Goal: Transaction & Acquisition: Download file/media

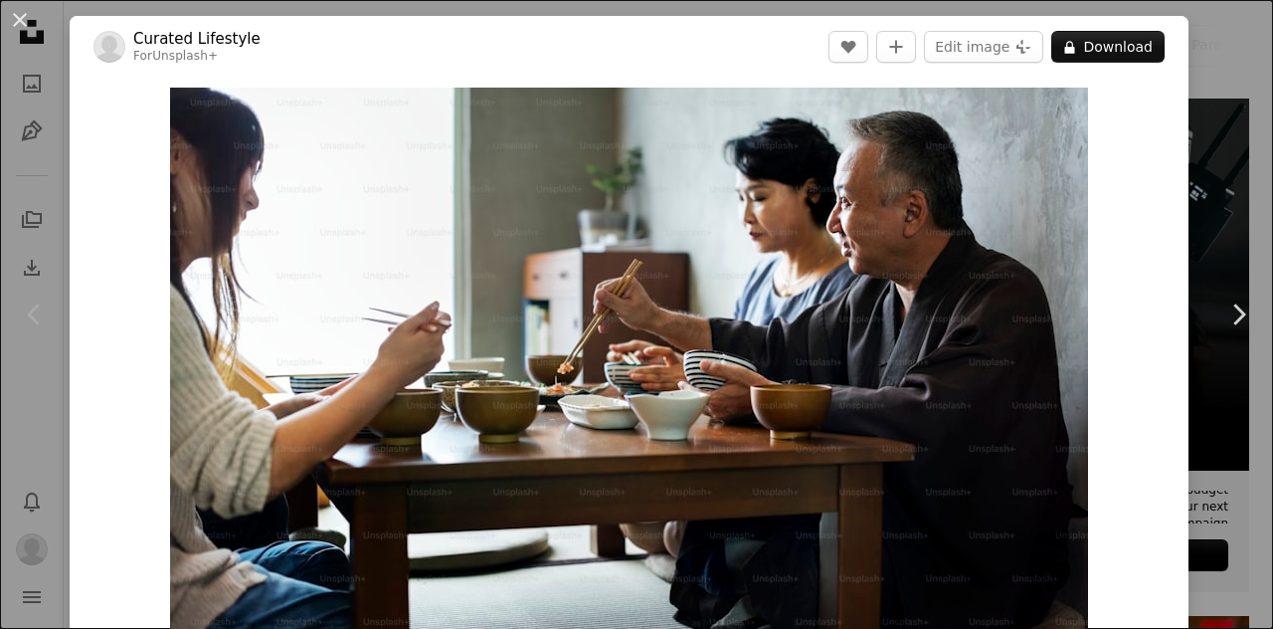
click at [1216, 46] on div "An X shape Chevron left Chevron right Curated Lifestyle For Unsplash+ A heart A…" at bounding box center [636, 314] width 1273 height 629
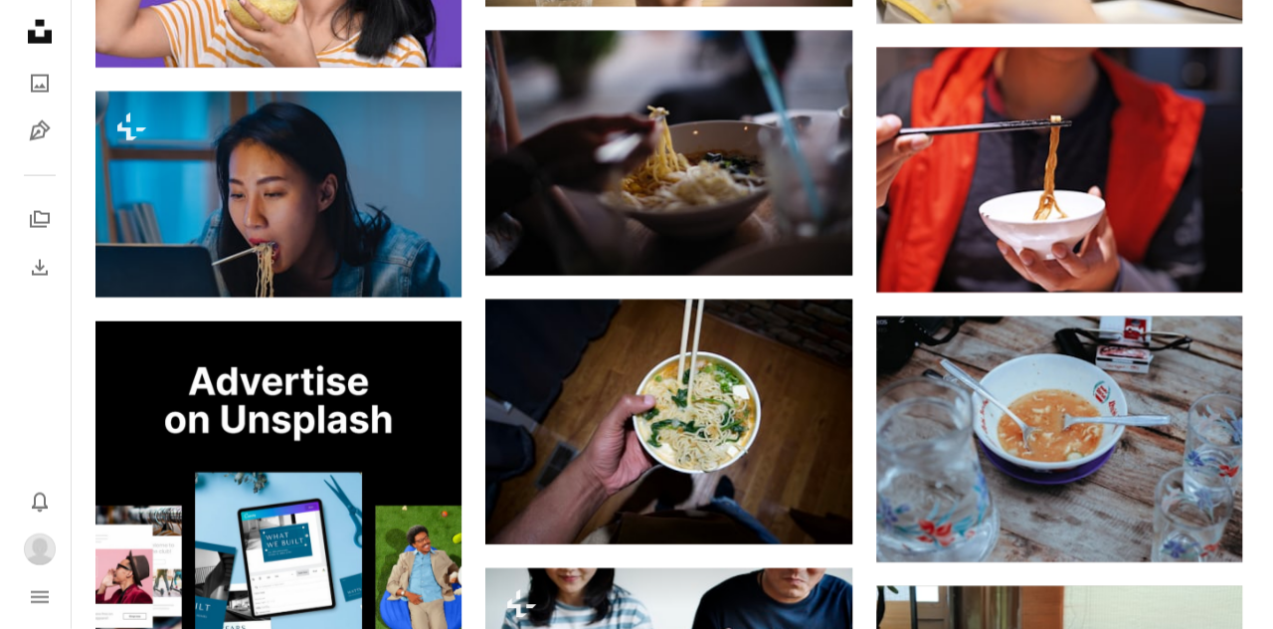
scroll to position [2288, 0]
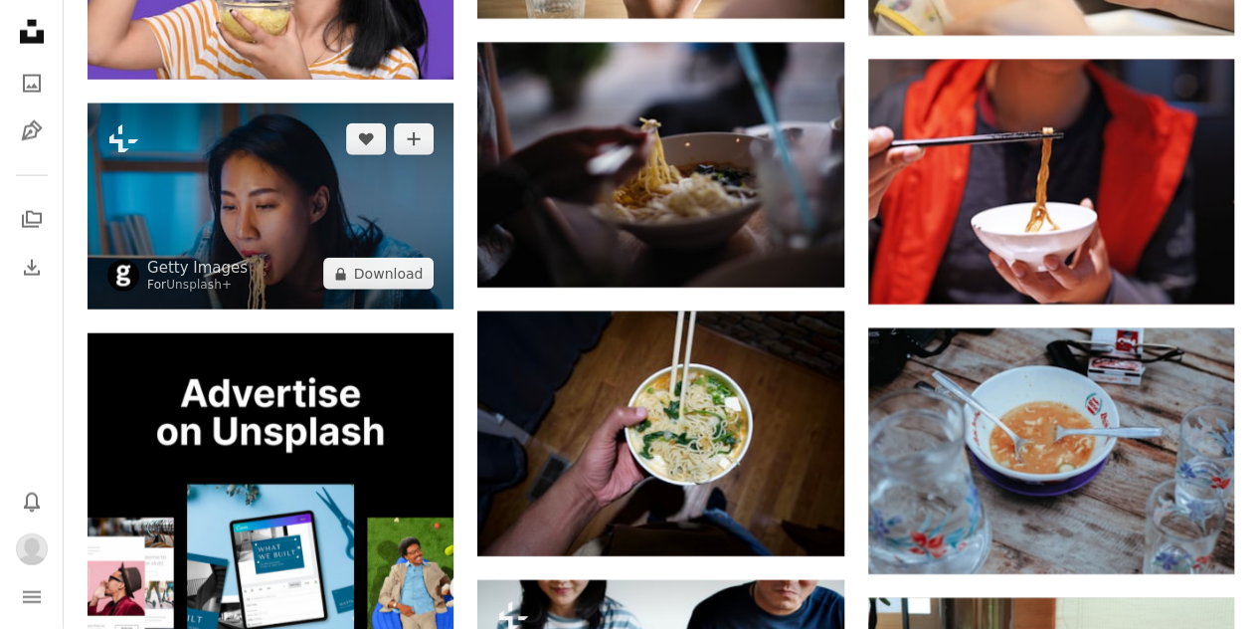
click at [282, 207] on img at bounding box center [271, 206] width 366 height 206
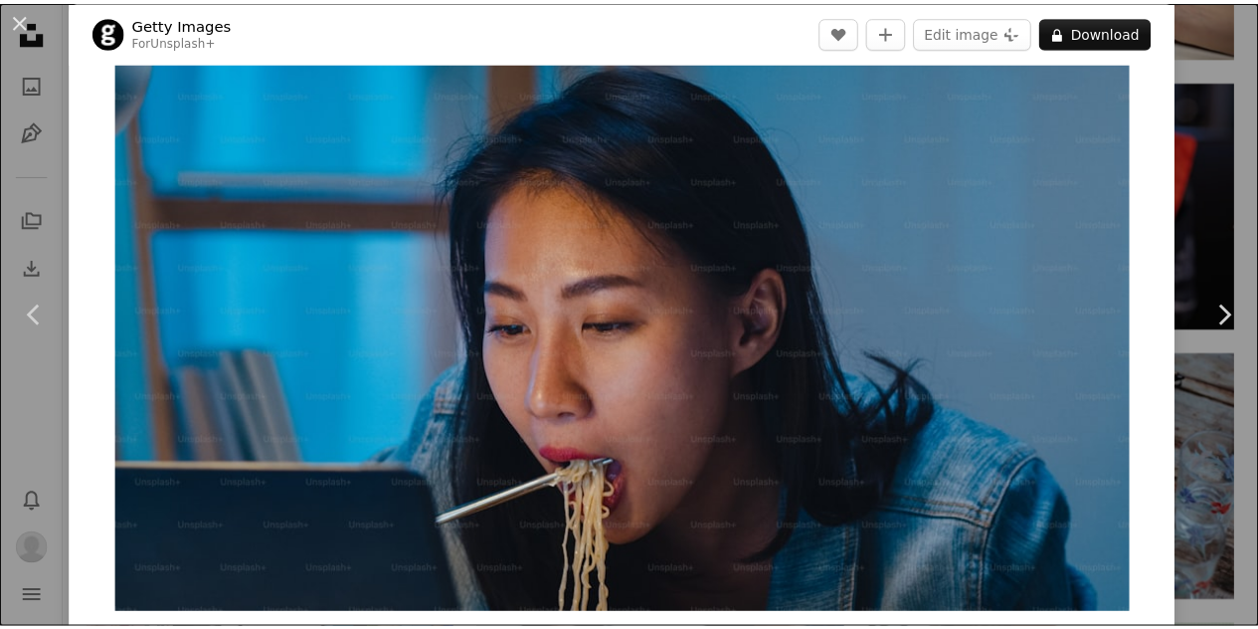
scroll to position [36, 0]
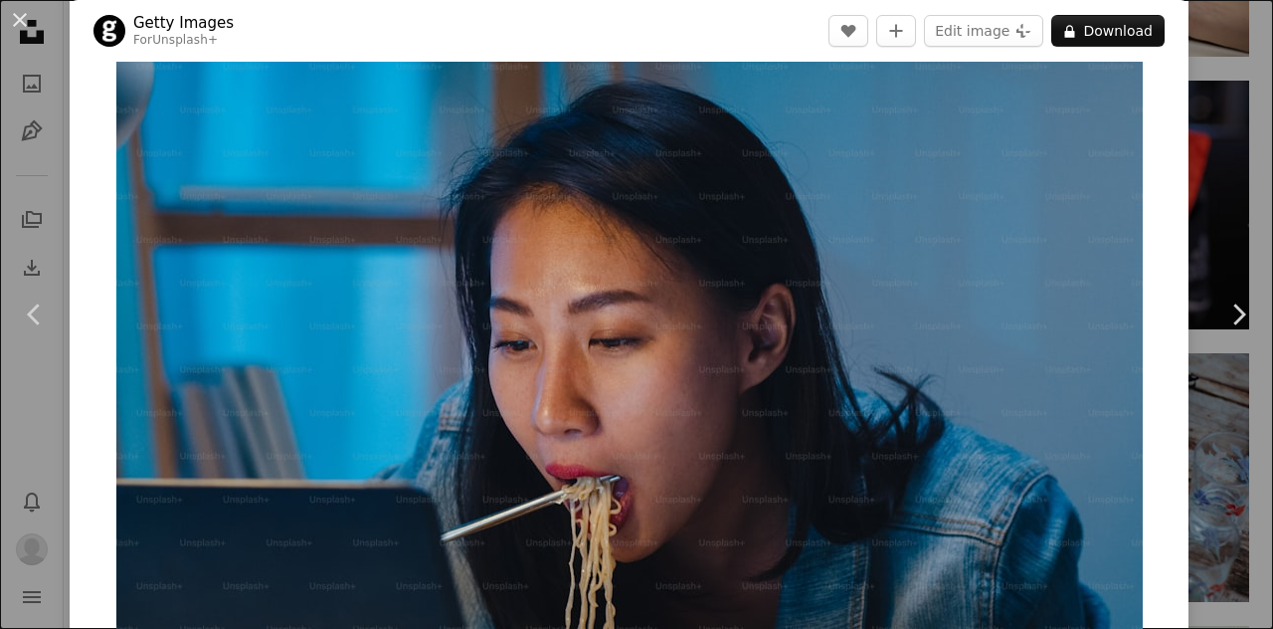
click at [1219, 41] on div "An X shape Chevron left Chevron right Getty Images For Unsplash+ A heart A plus…" at bounding box center [636, 314] width 1273 height 629
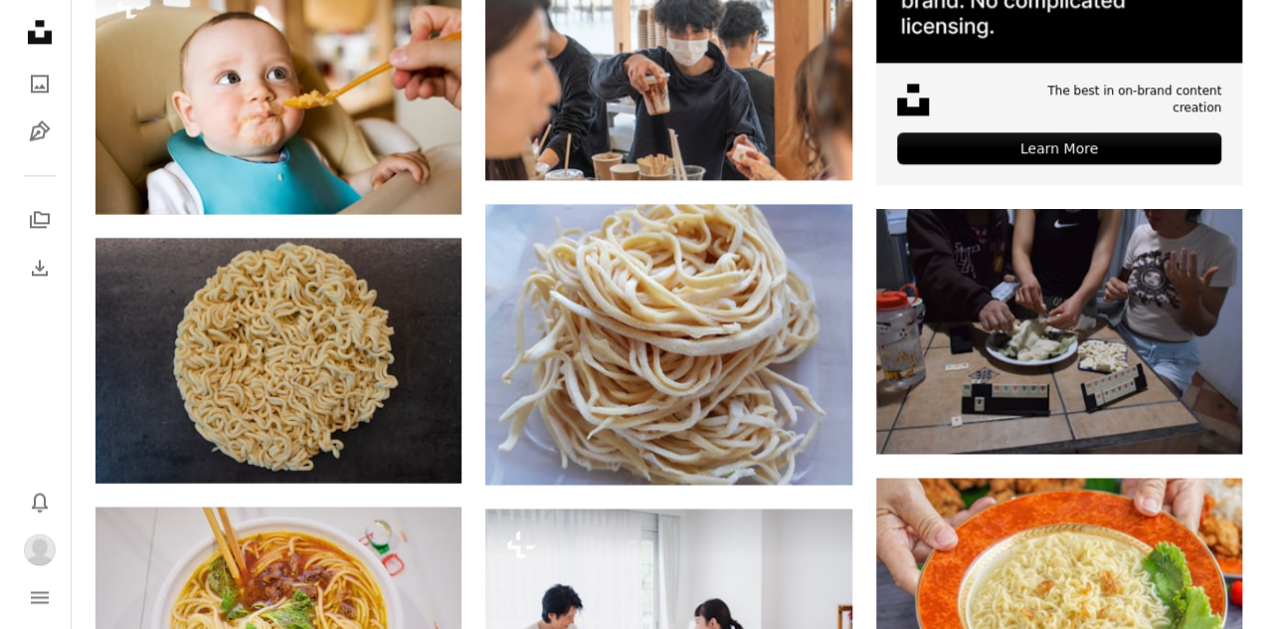
scroll to position [5073, 0]
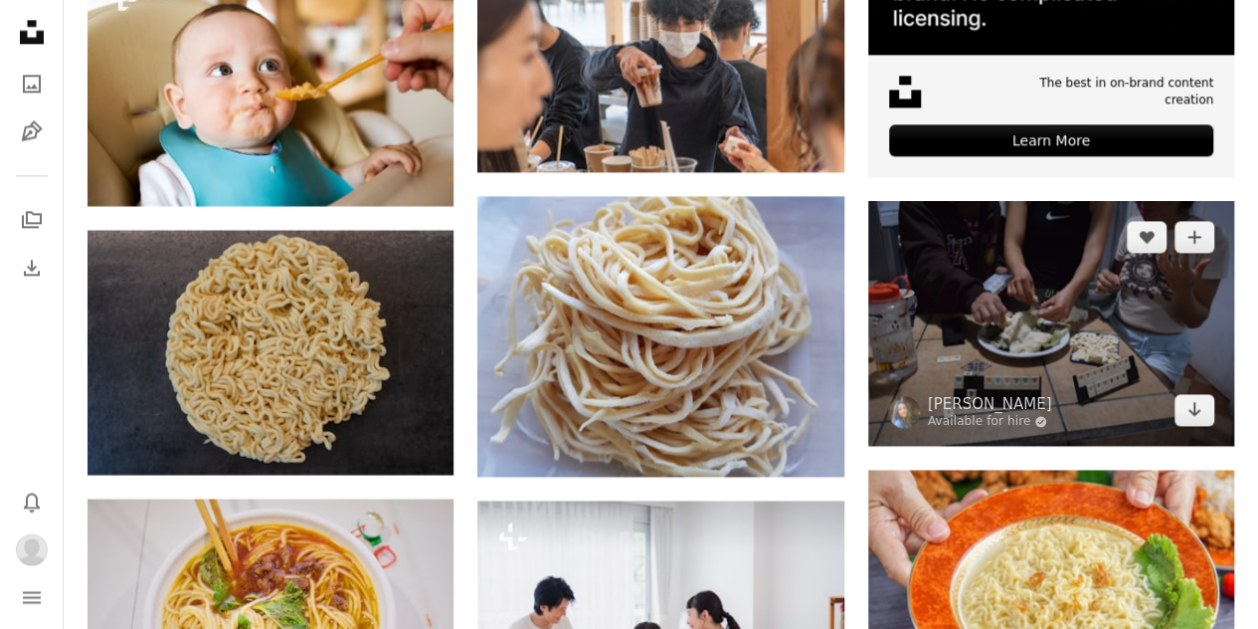
click at [1094, 319] on img at bounding box center [1051, 323] width 366 height 245
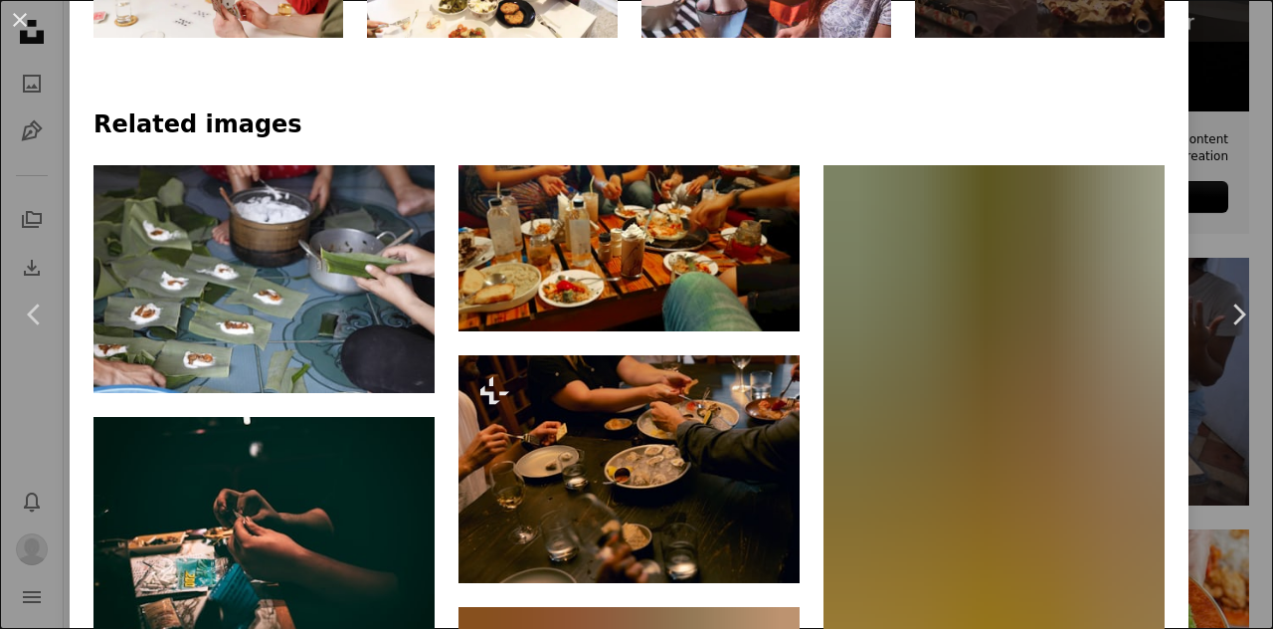
scroll to position [1293, 0]
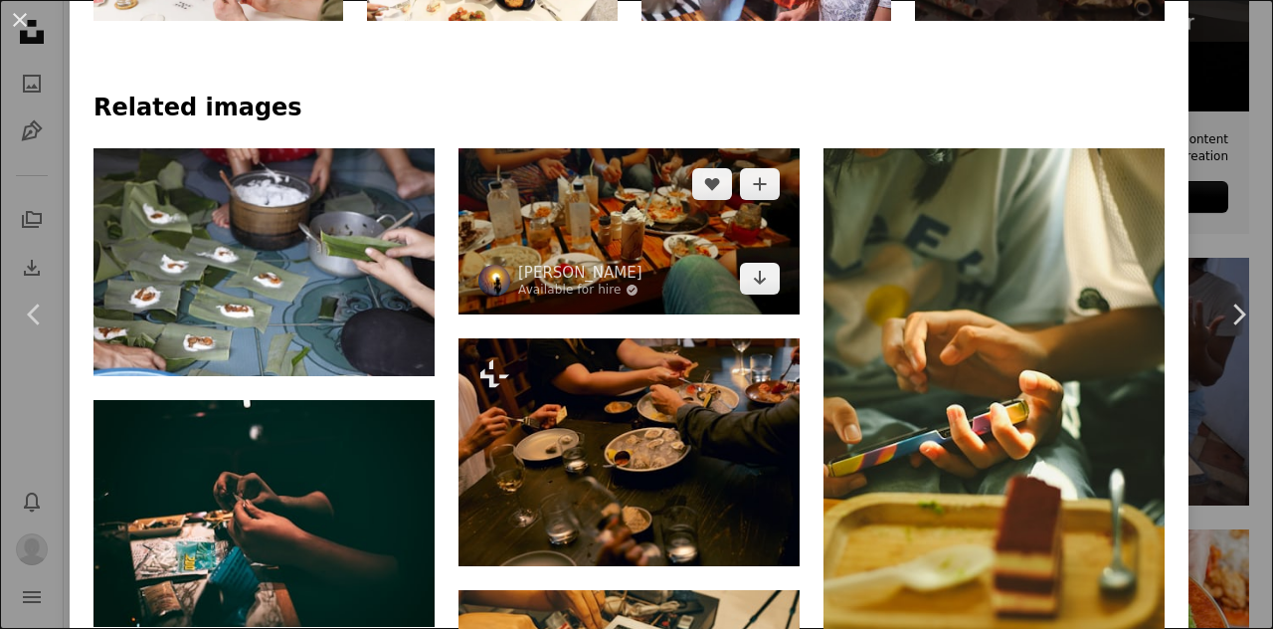
click at [585, 192] on img at bounding box center [629, 230] width 341 height 165
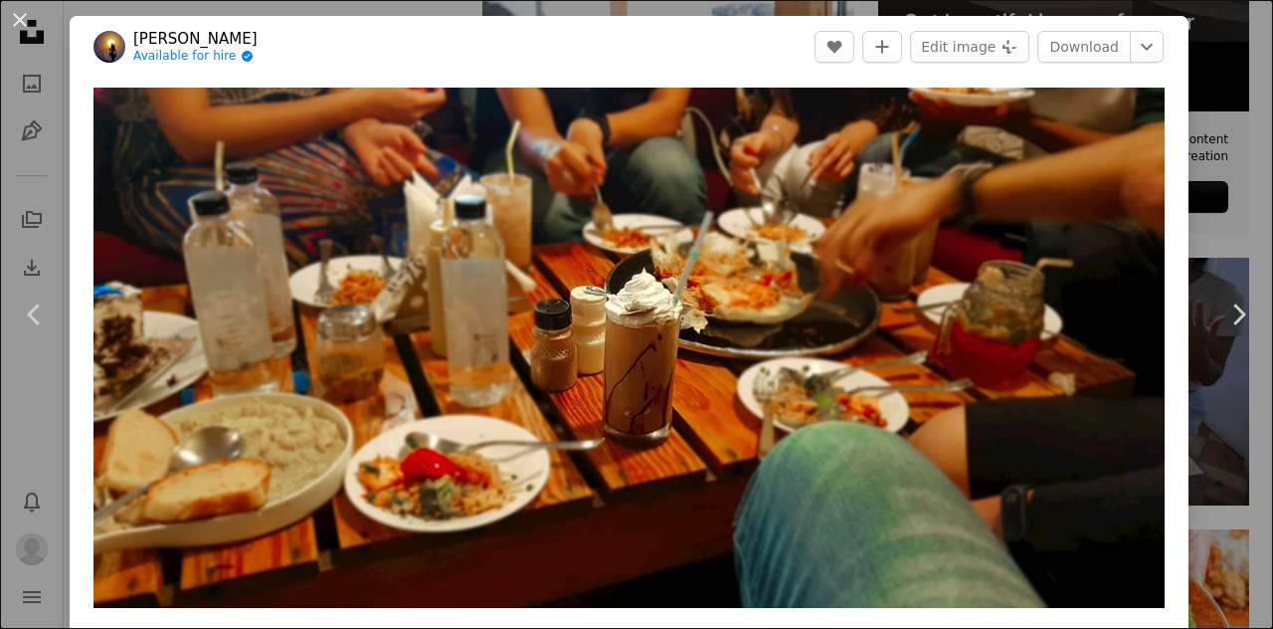
click at [1213, 28] on div "An X shape Chevron left Chevron right [PERSON_NAME] Available for hire A checkm…" at bounding box center [636, 314] width 1273 height 629
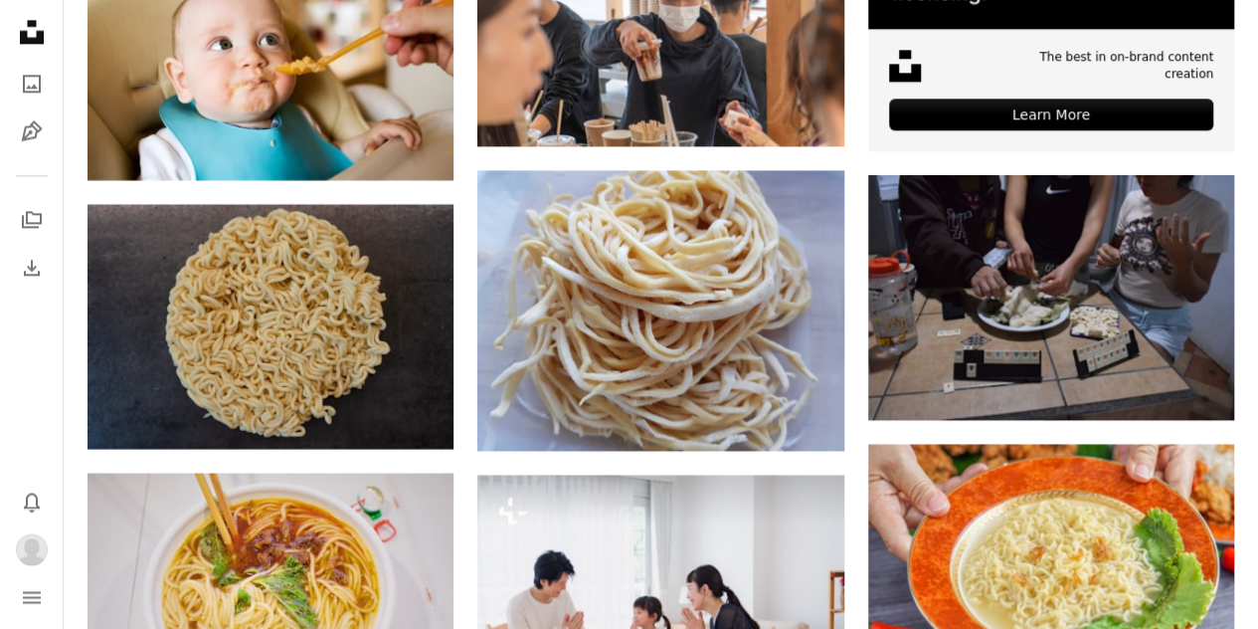
scroll to position [5073, 0]
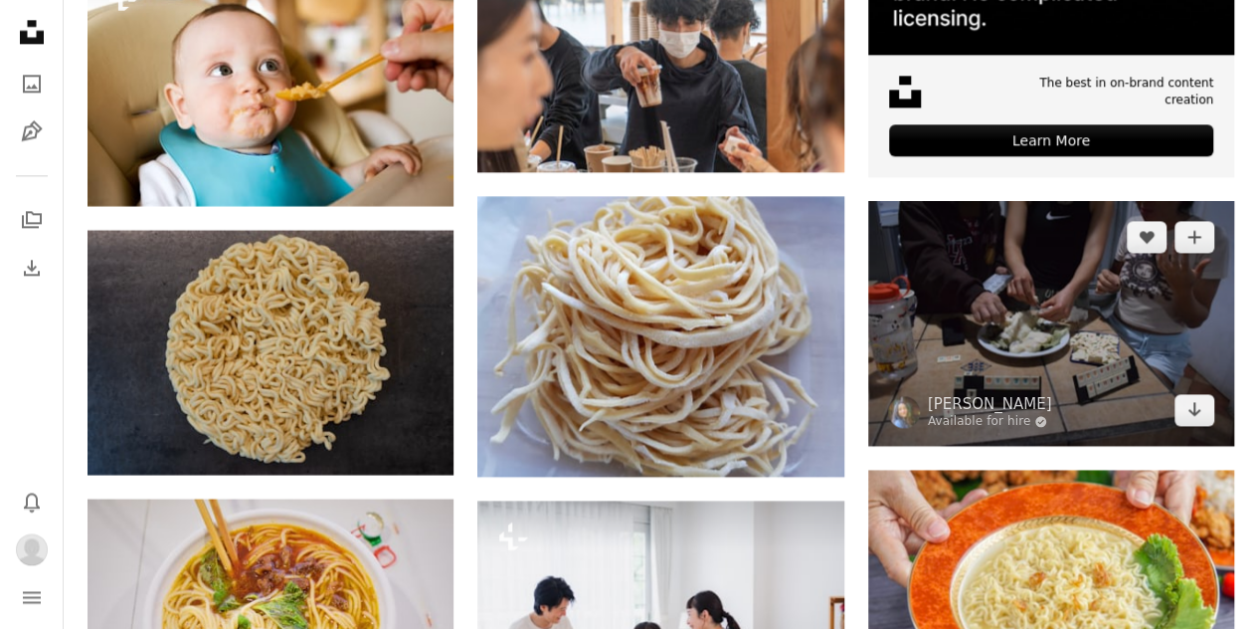
click at [967, 345] on img at bounding box center [1051, 323] width 366 height 245
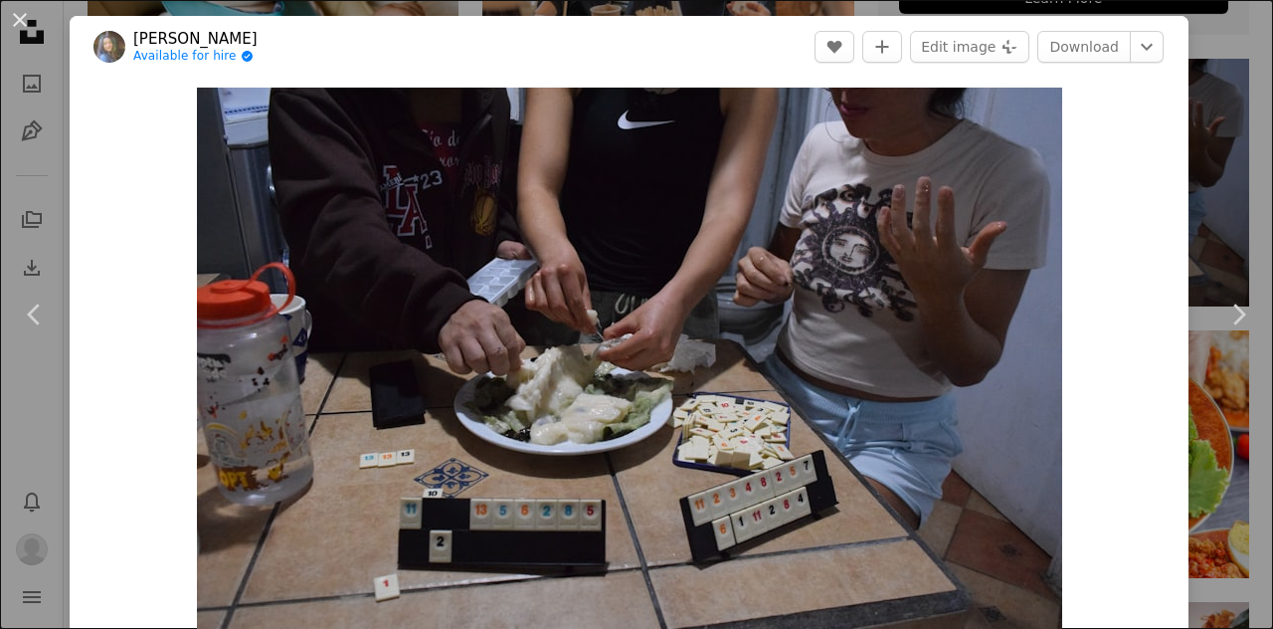
click at [23, 30] on button "An X shape" at bounding box center [20, 20] width 24 height 24
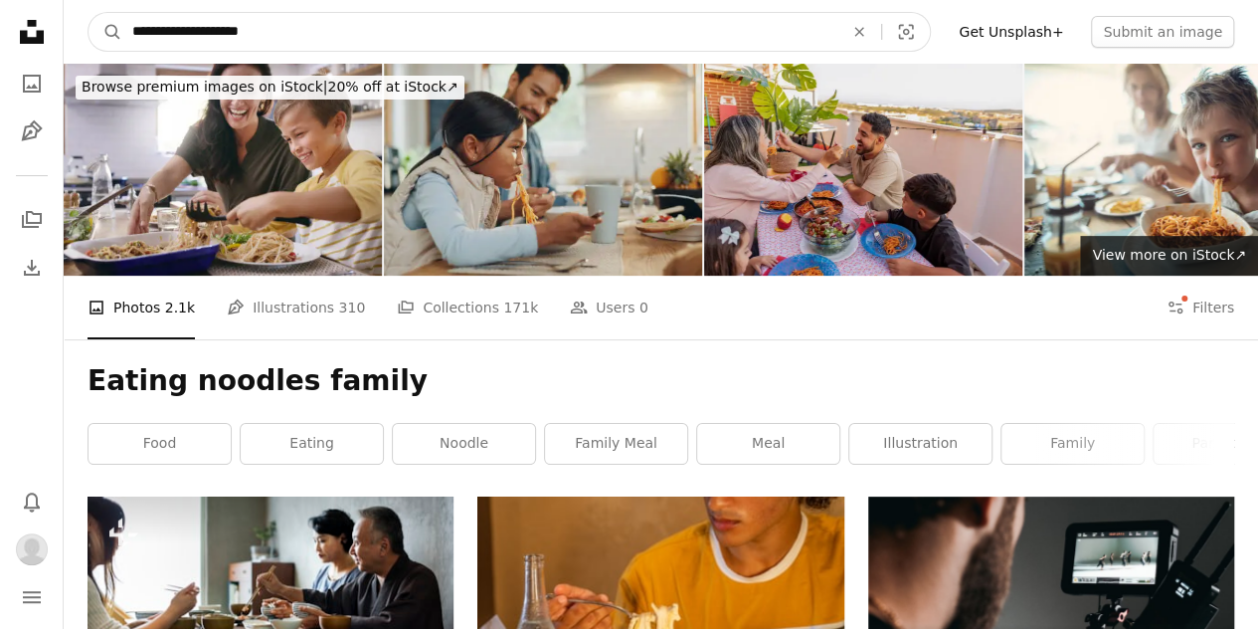
click at [156, 27] on input "**********" at bounding box center [479, 32] width 715 height 38
click at [245, 31] on input "**********" at bounding box center [479, 32] width 715 height 38
type input "**********"
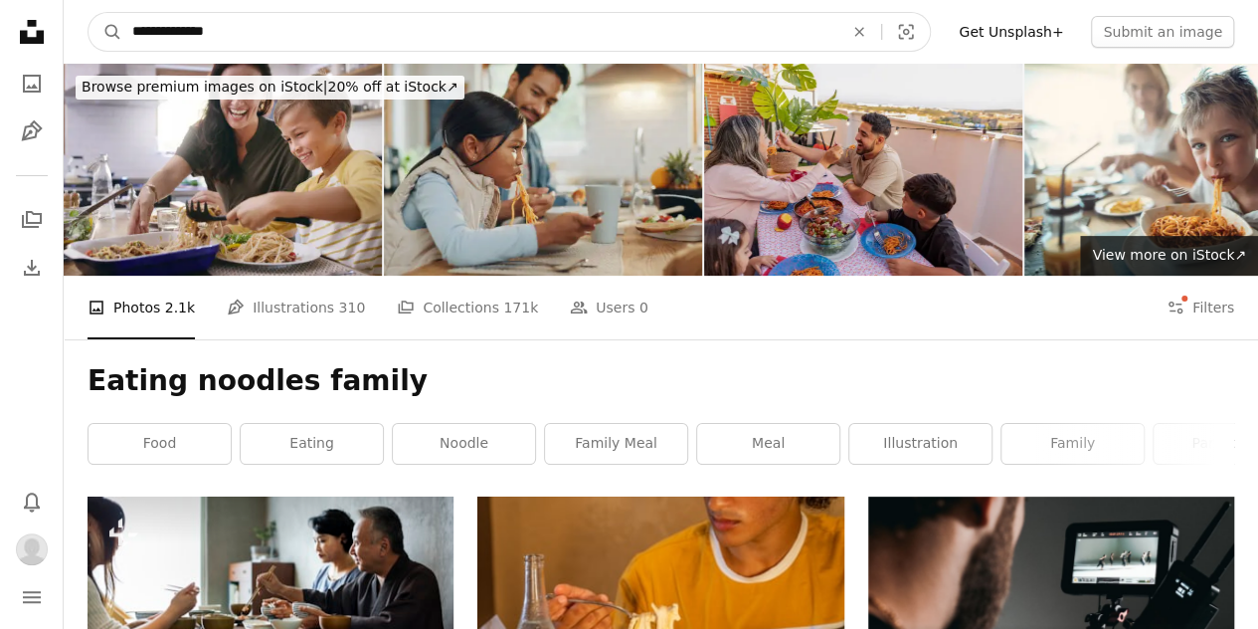
click at [89, 13] on button "A magnifying glass" at bounding box center [106, 32] width 34 height 38
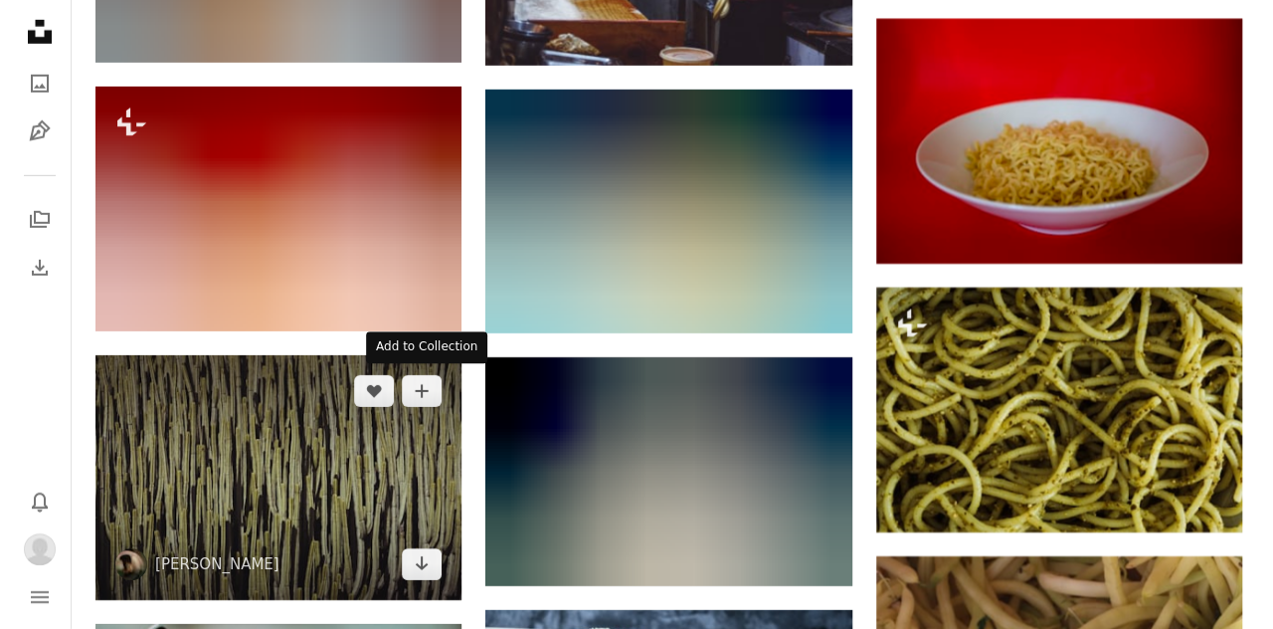
scroll to position [6565, 0]
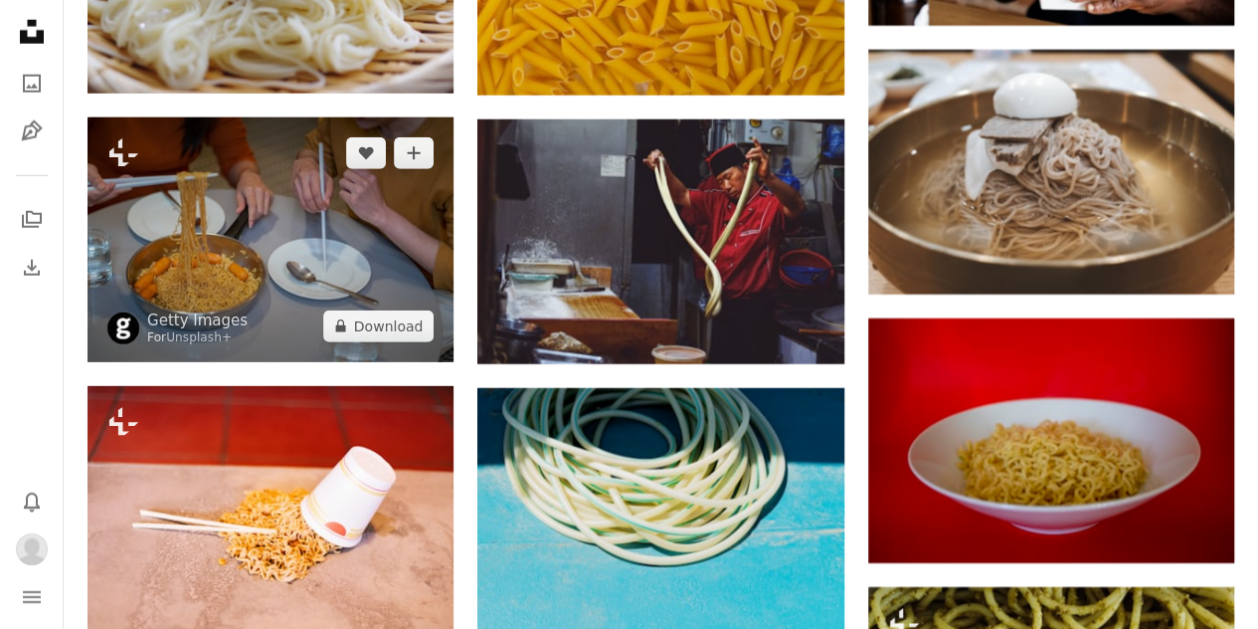
click at [306, 271] on img at bounding box center [271, 239] width 366 height 245
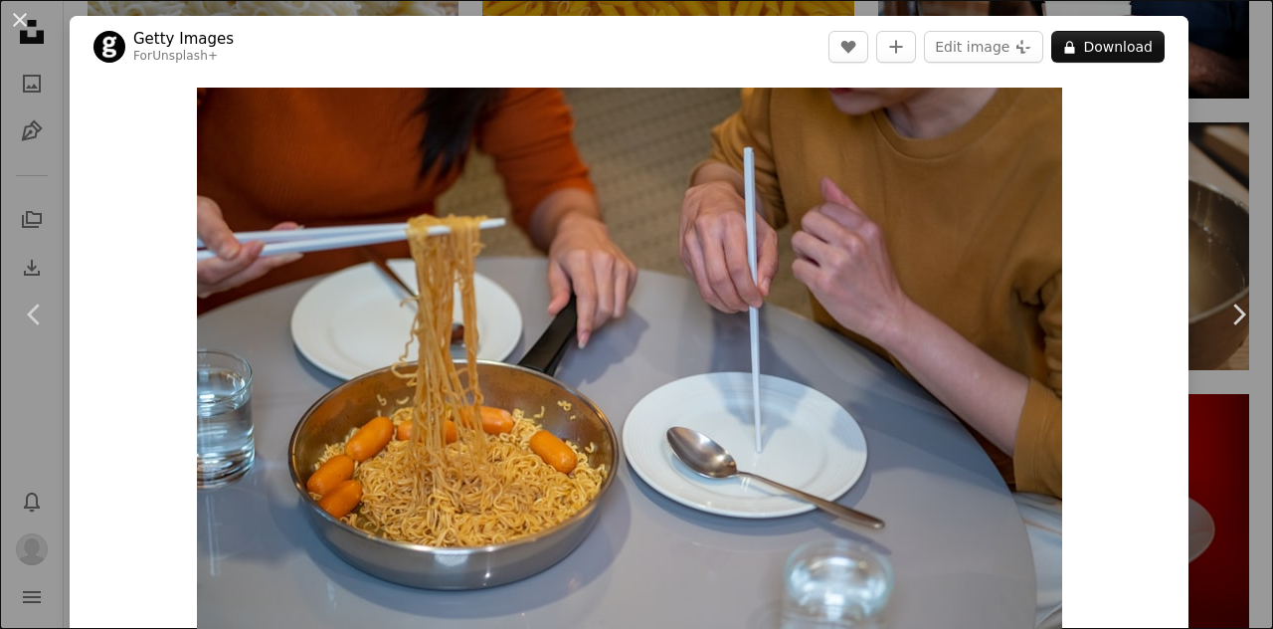
click at [18, 21] on button "An X shape" at bounding box center [20, 20] width 24 height 24
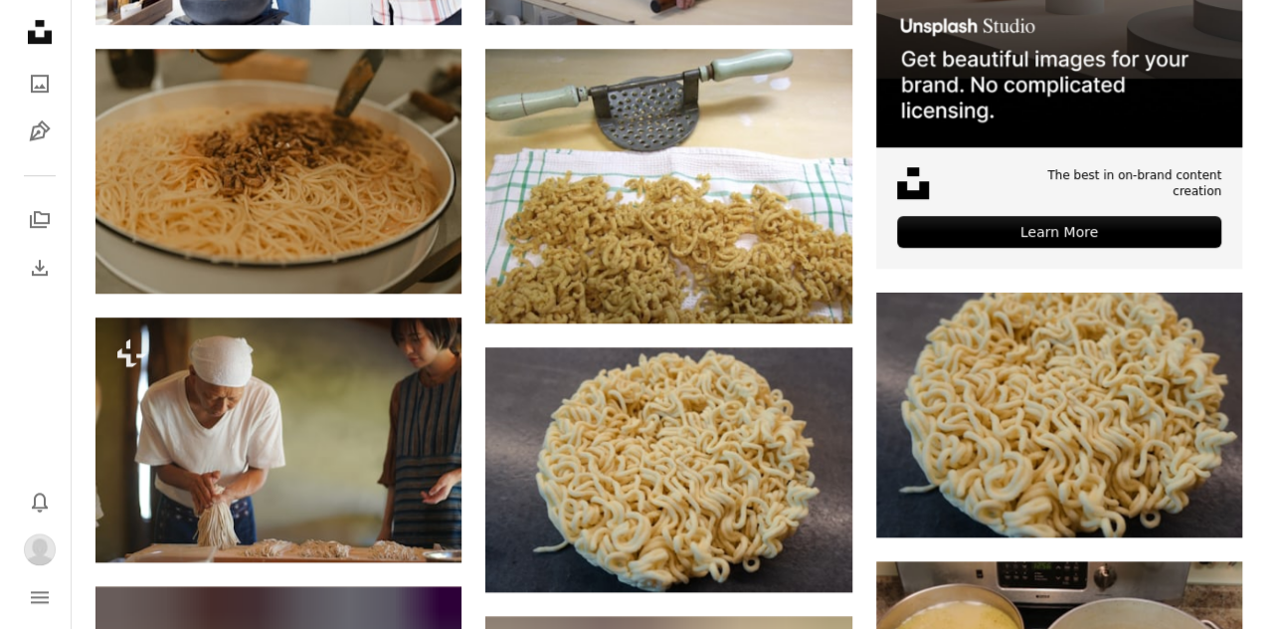
scroll to position [696, 0]
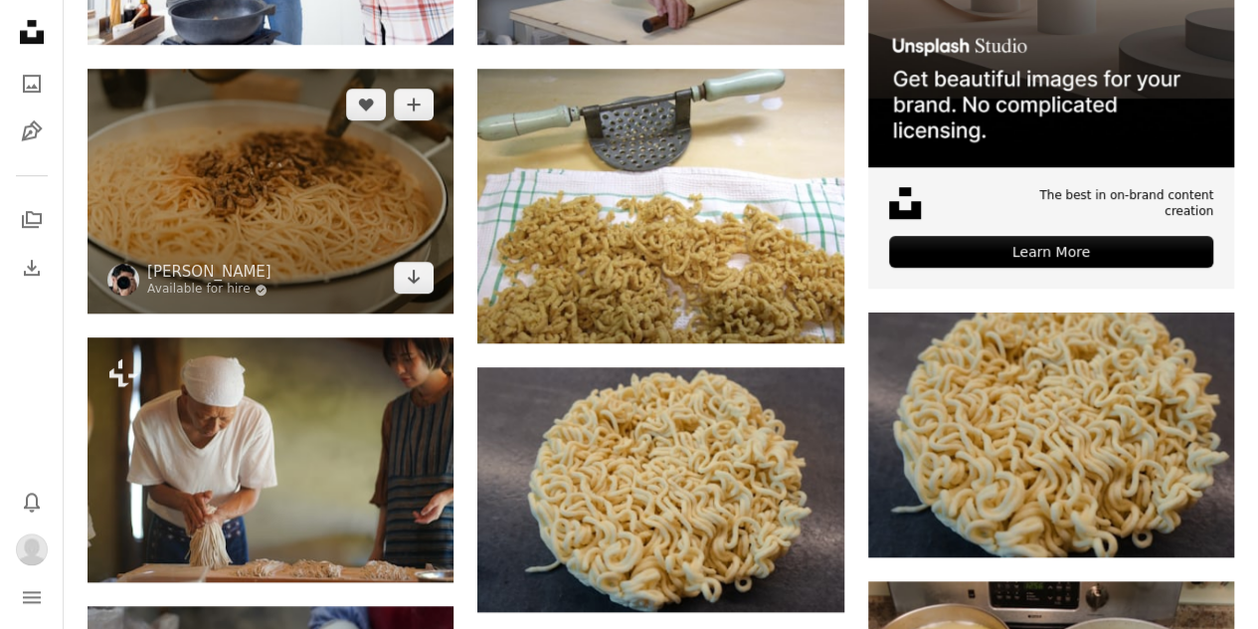
click at [358, 240] on img at bounding box center [271, 191] width 366 height 245
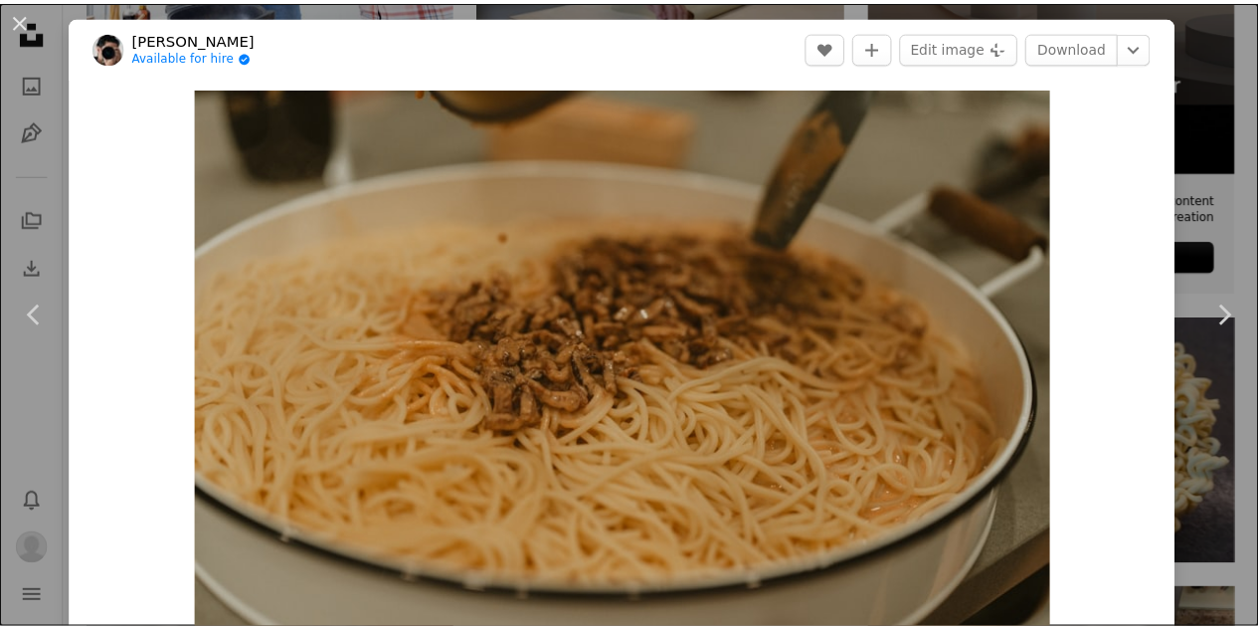
scroll to position [99, 0]
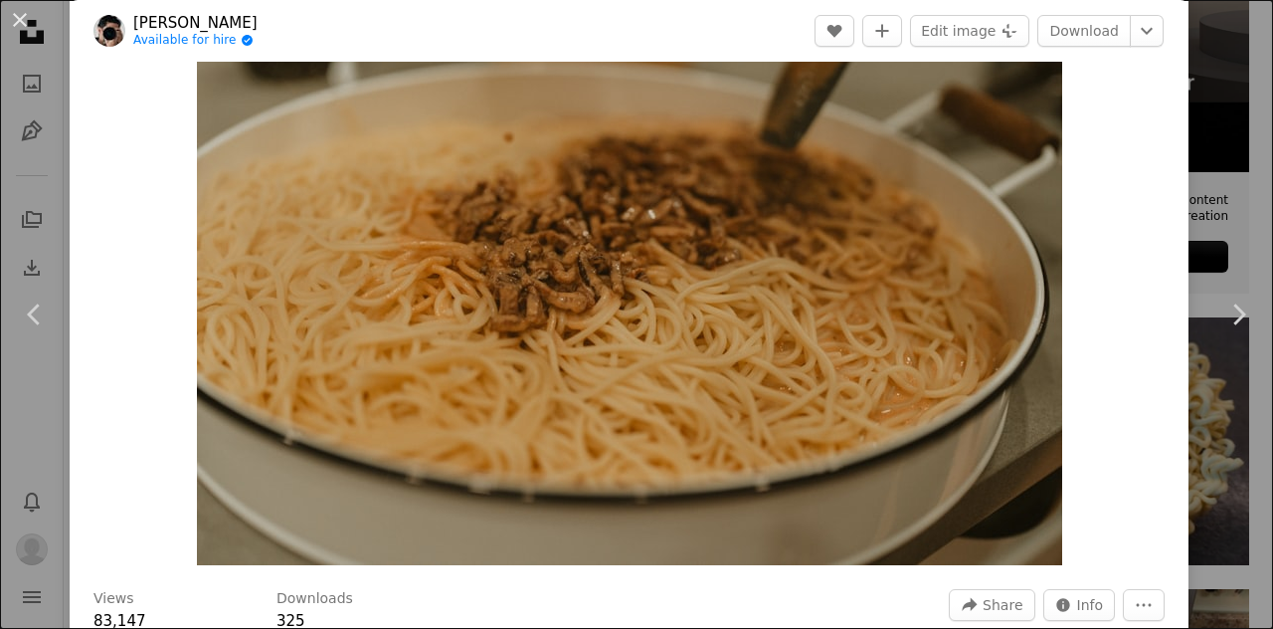
click at [1209, 50] on div "An X shape Chevron left Chevron right [PERSON_NAME] Available for hire A checkm…" at bounding box center [636, 314] width 1273 height 629
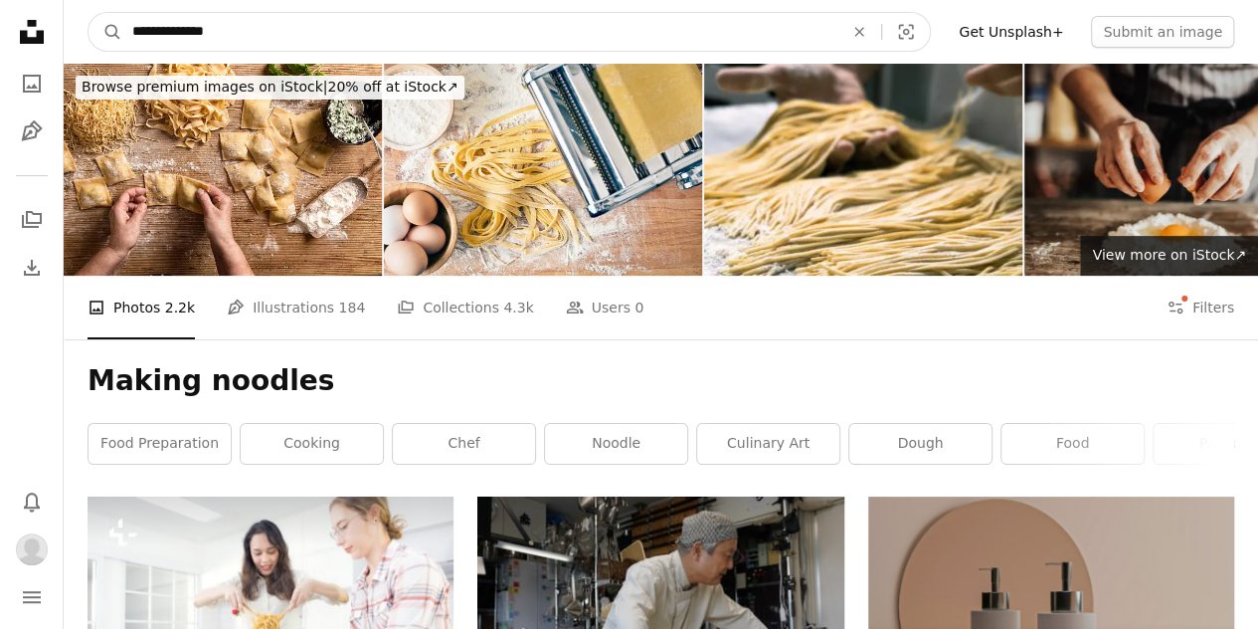
click at [159, 26] on input "**********" at bounding box center [479, 32] width 715 height 38
type input "**********"
click at [89, 13] on button "A magnifying glass" at bounding box center [106, 32] width 34 height 38
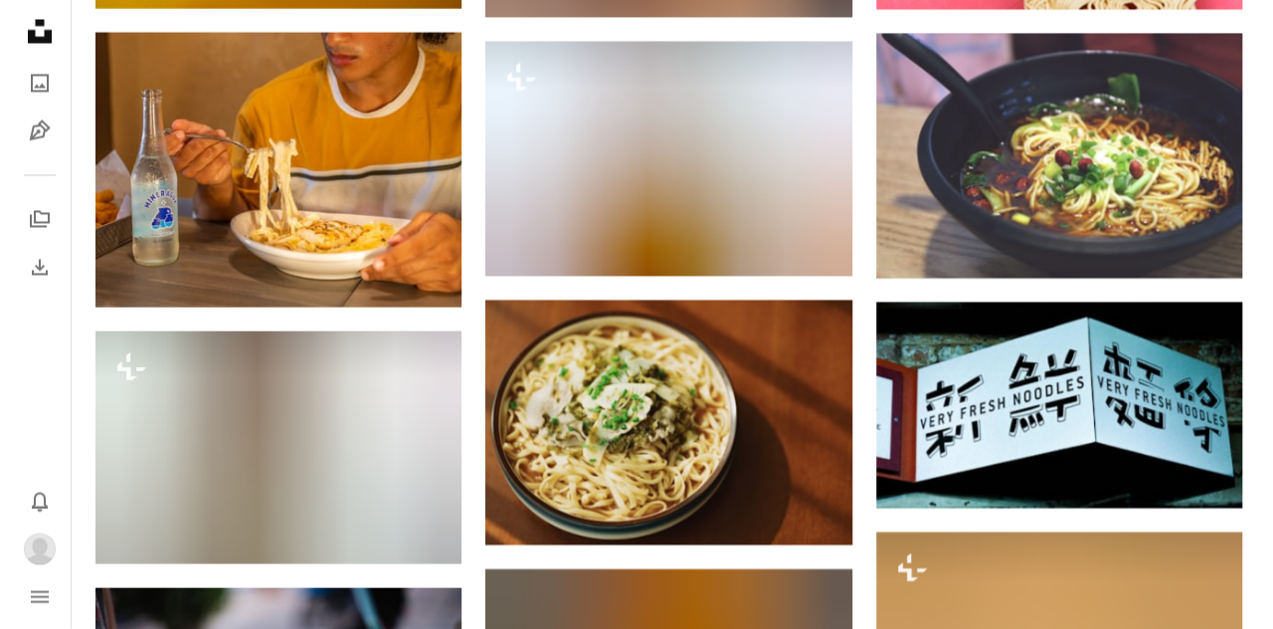
scroll to position [5666, 0]
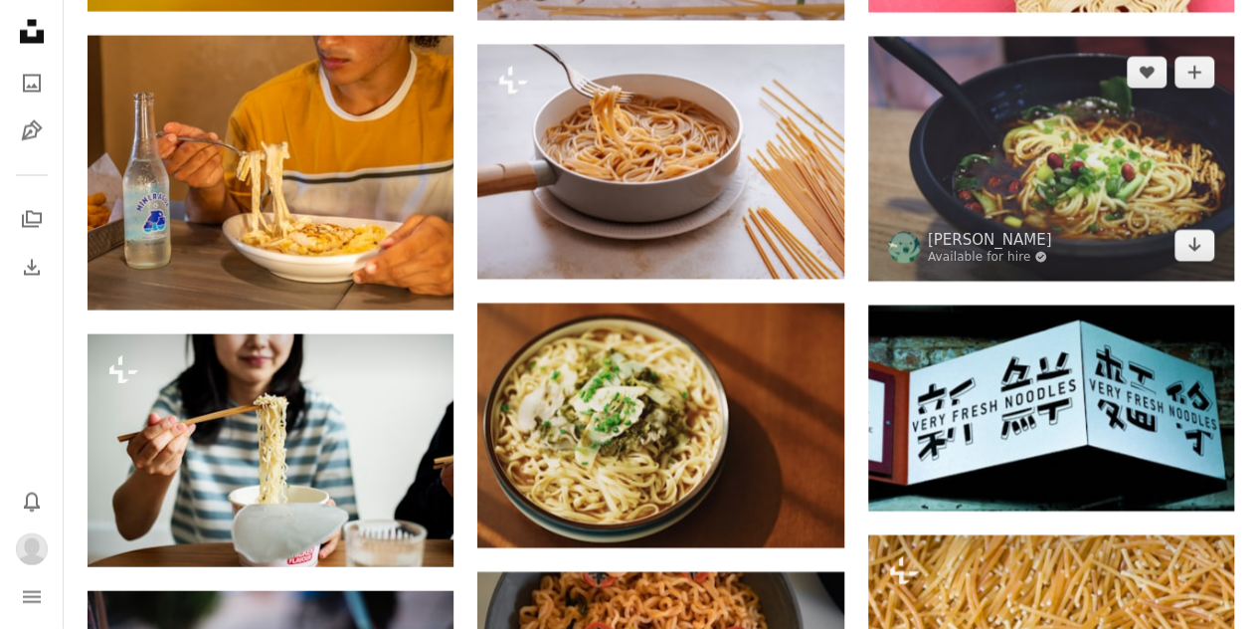
click at [1060, 163] on img at bounding box center [1051, 159] width 366 height 245
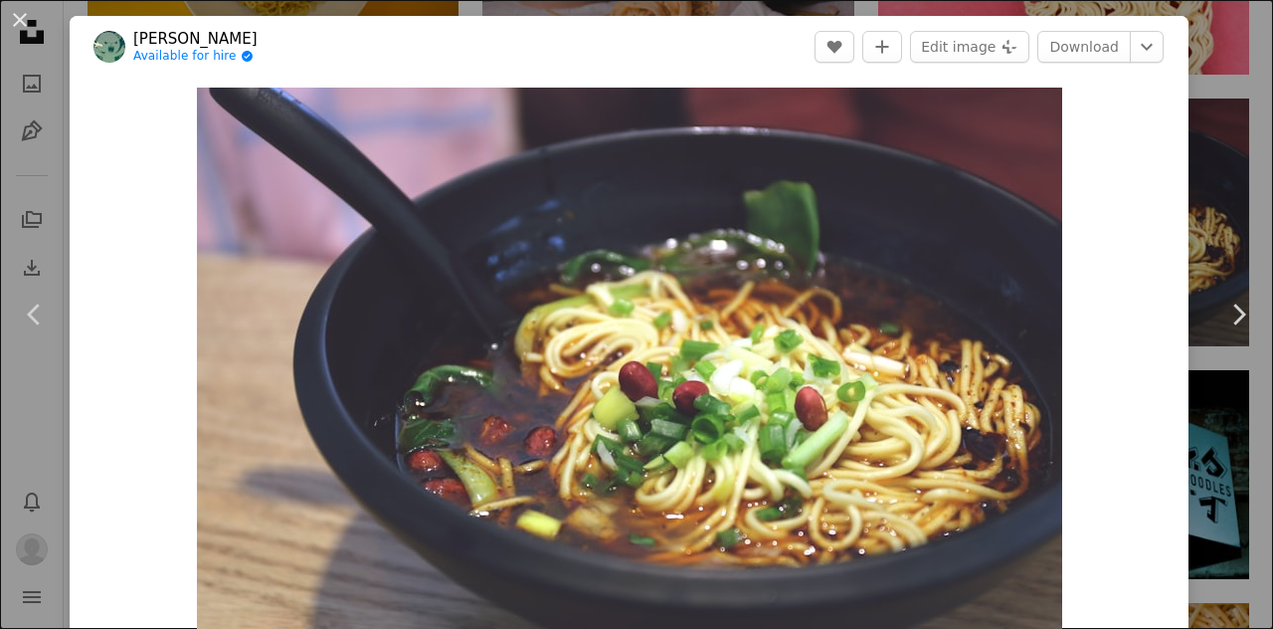
click at [24, 22] on button "An X shape" at bounding box center [20, 20] width 24 height 24
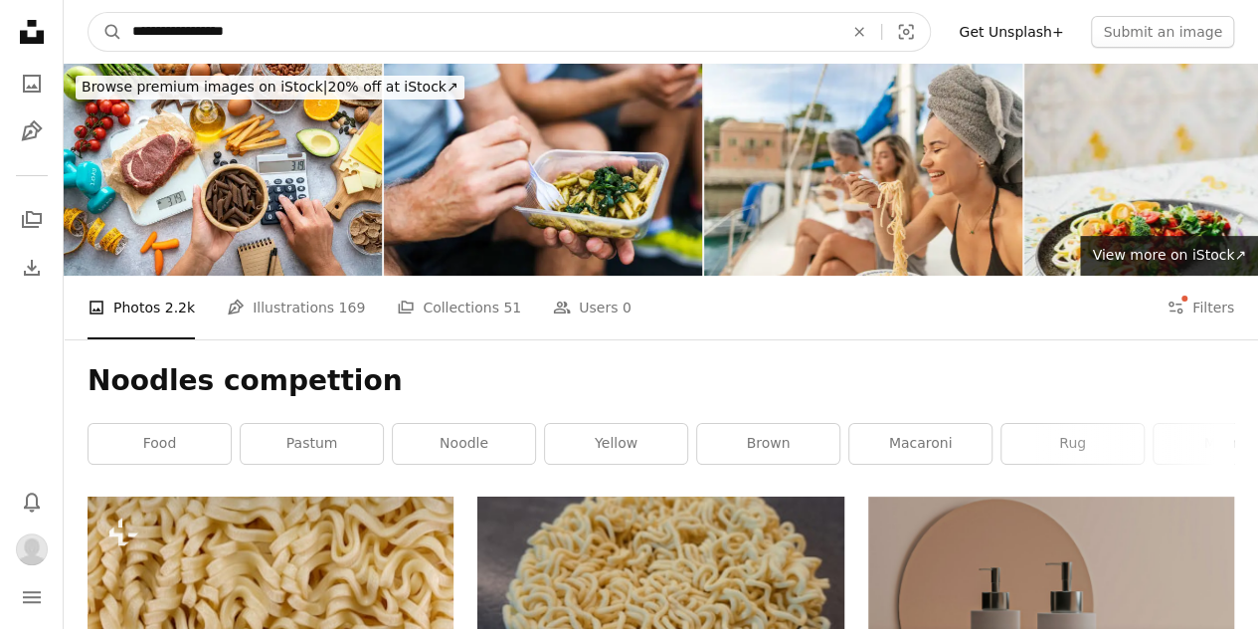
click at [229, 33] on input "**********" at bounding box center [479, 32] width 715 height 38
type input "**********"
click at [89, 13] on button "A magnifying glass" at bounding box center [106, 32] width 34 height 38
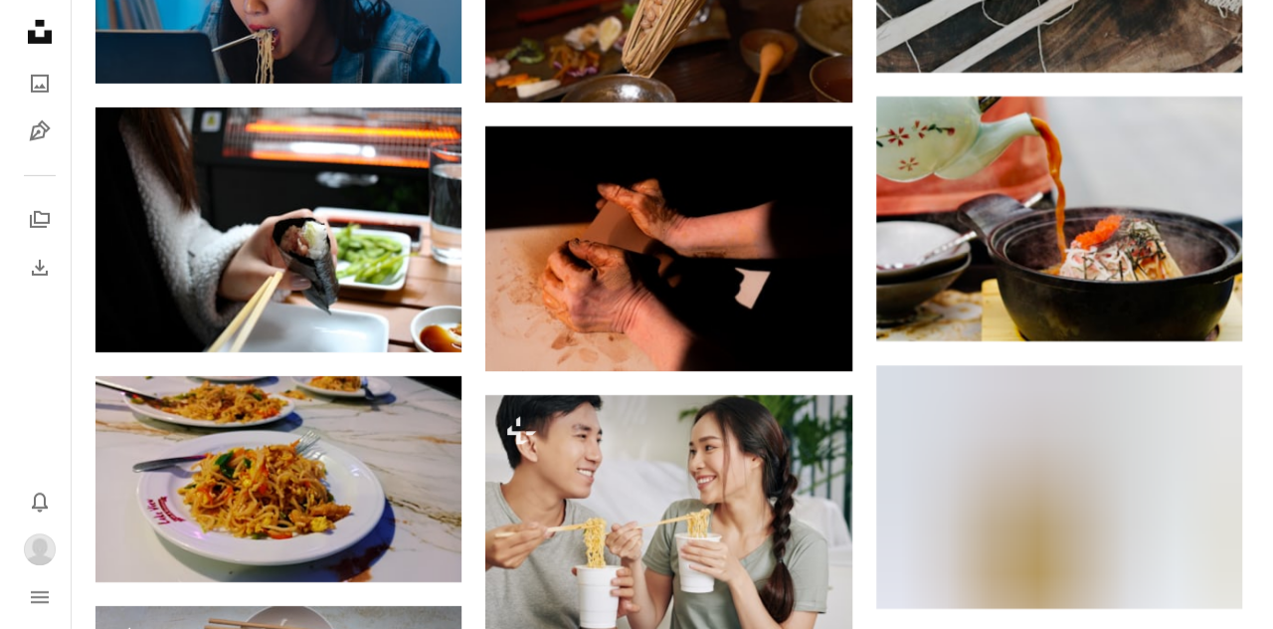
scroll to position [3183, 0]
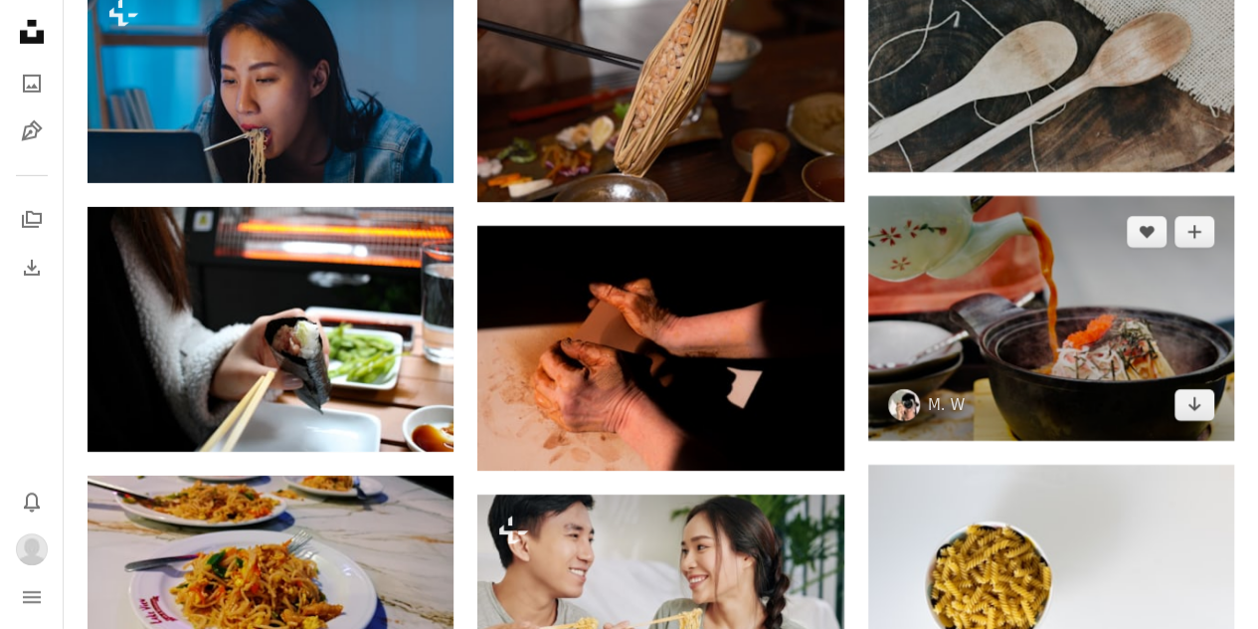
click at [1024, 291] on img at bounding box center [1051, 318] width 366 height 245
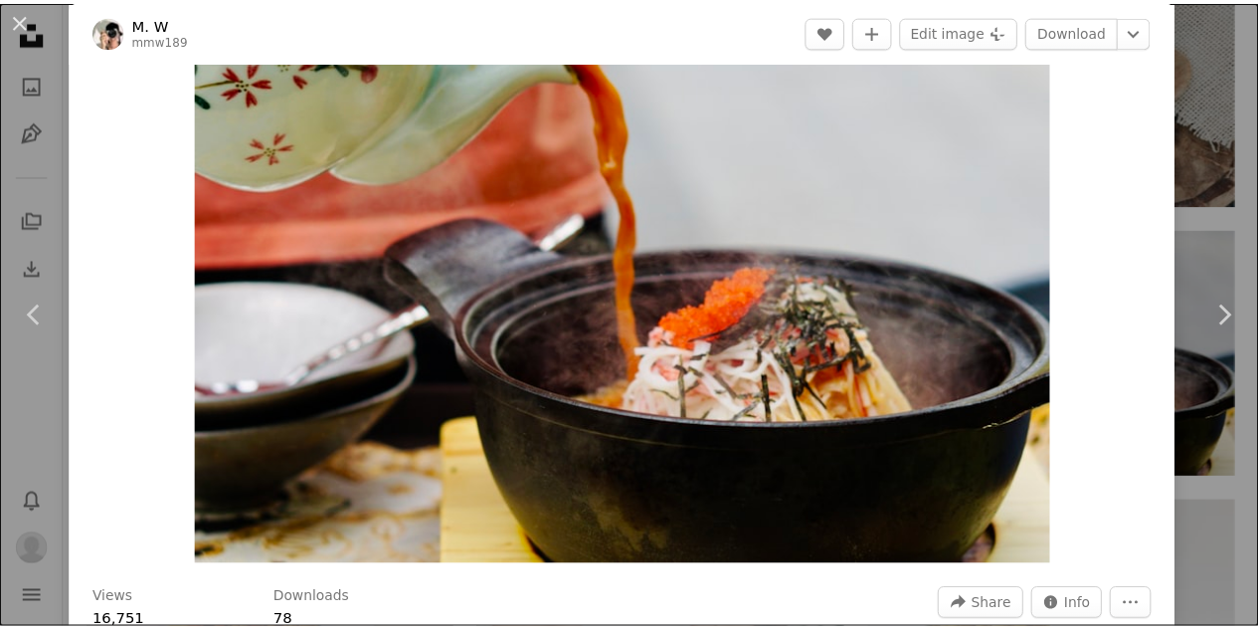
scroll to position [12, 0]
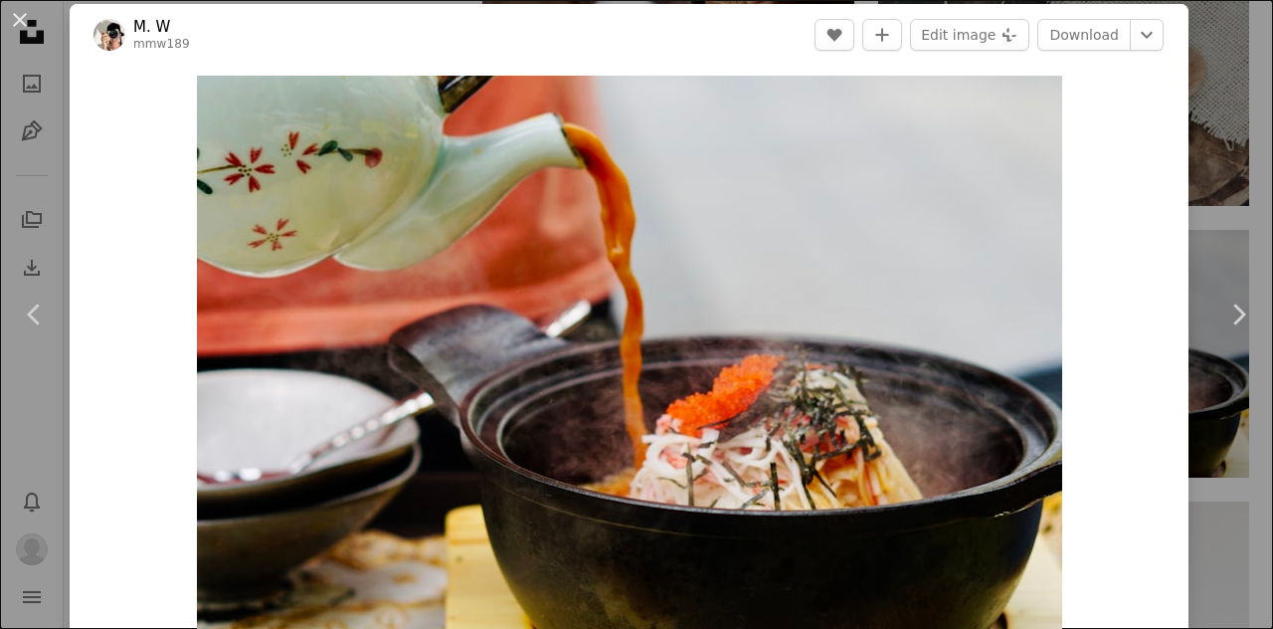
click at [8, 12] on button "An X shape" at bounding box center [20, 20] width 24 height 24
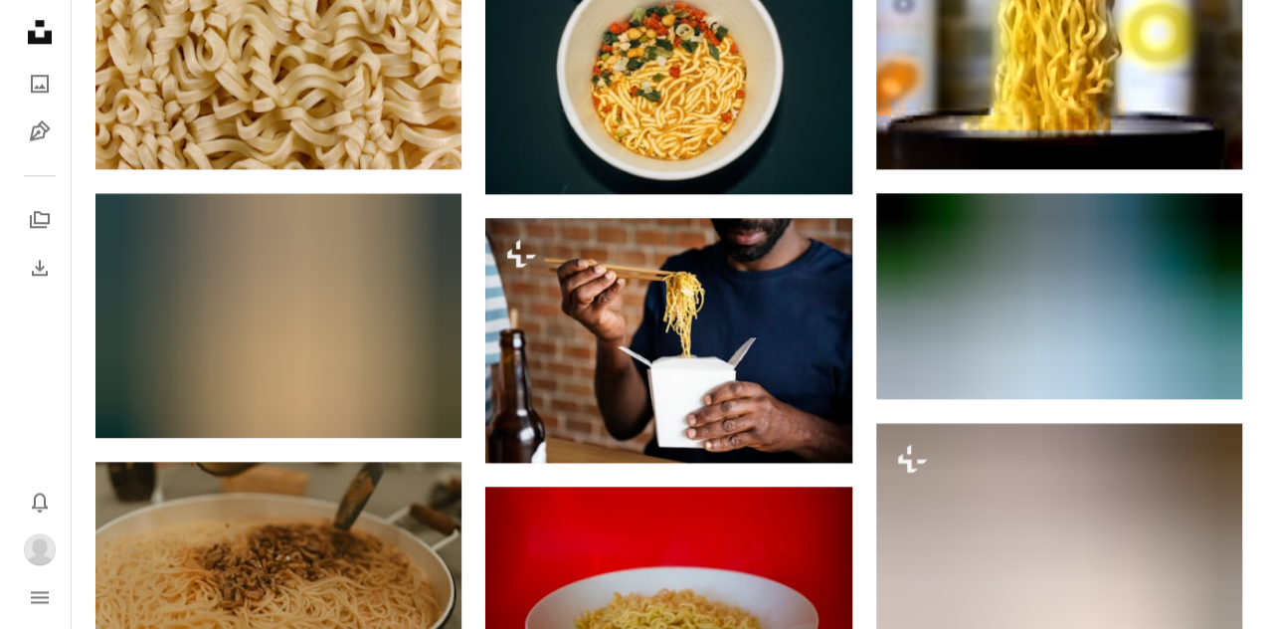
scroll to position [1441, 0]
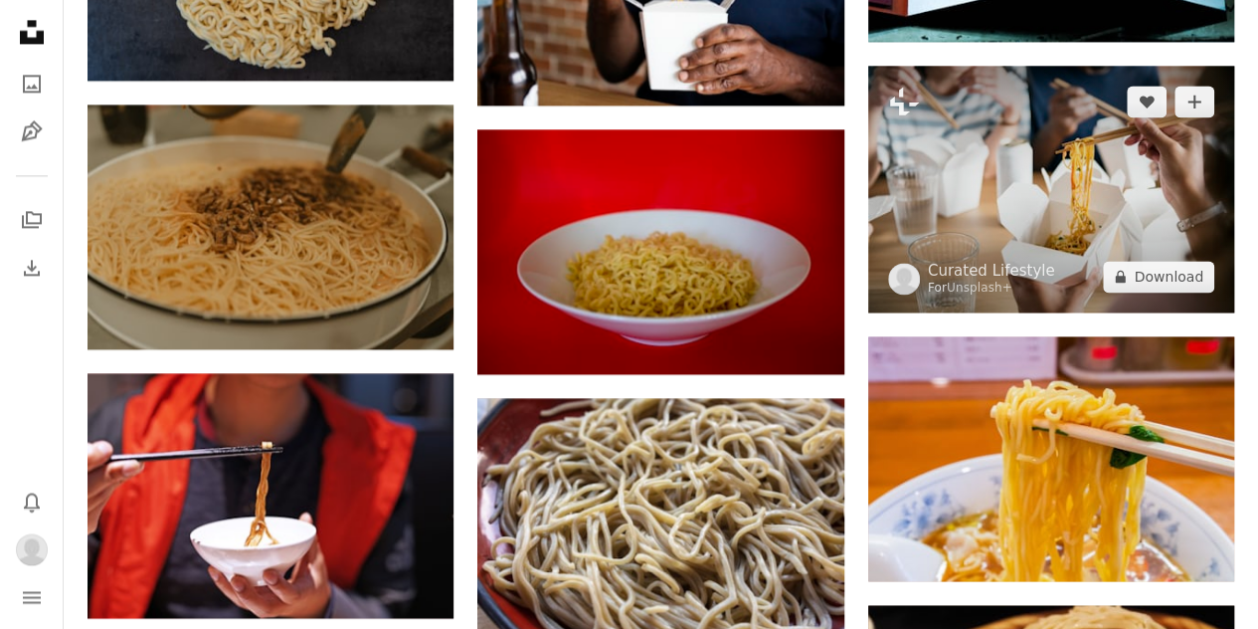
click at [1078, 196] on img at bounding box center [1051, 189] width 366 height 247
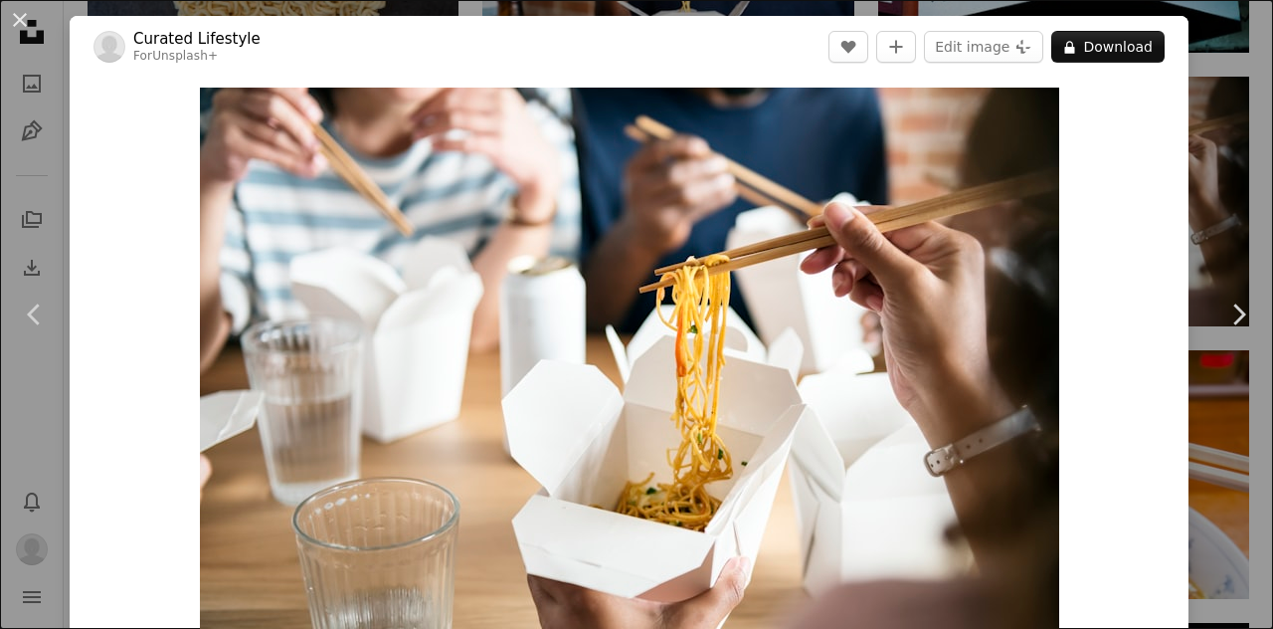
drag, startPoint x: 1186, startPoint y: 25, endPoint x: 1239, endPoint y: 46, distance: 57.6
click at [1184, 25] on div "An X shape Chevron left Chevron right Curated Lifestyle For Unsplash+ A heart A…" at bounding box center [636, 314] width 1273 height 629
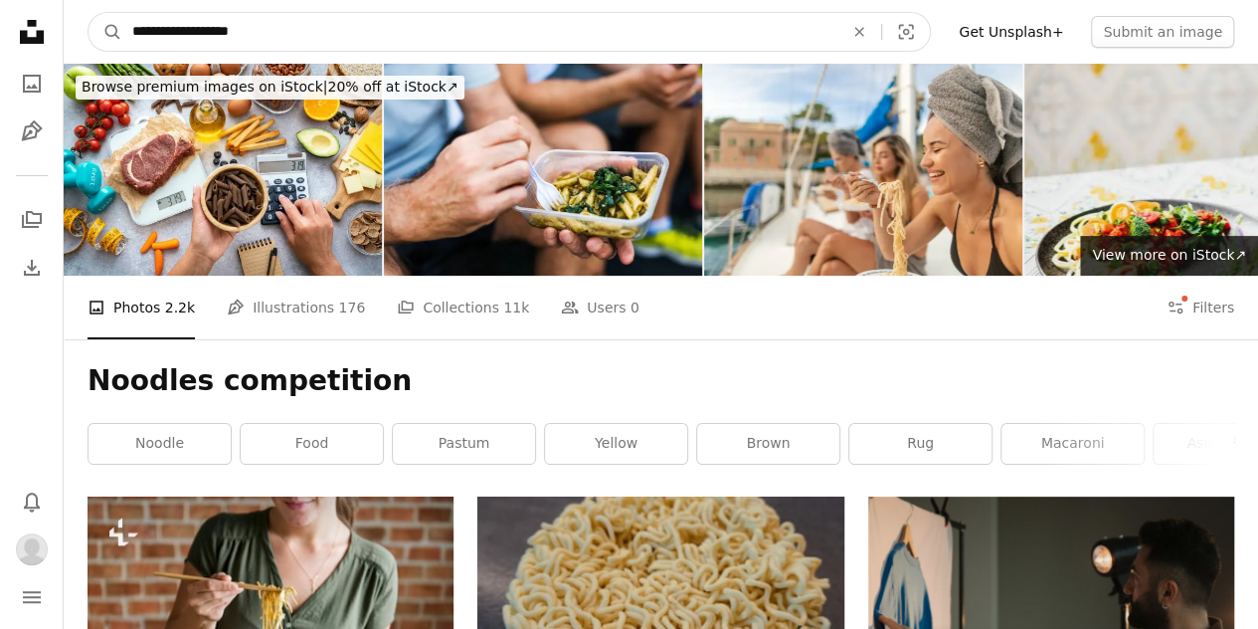
click at [193, 32] on input "**********" at bounding box center [479, 32] width 715 height 38
type input "**********"
click at [89, 13] on button "A magnifying glass" at bounding box center [106, 32] width 34 height 38
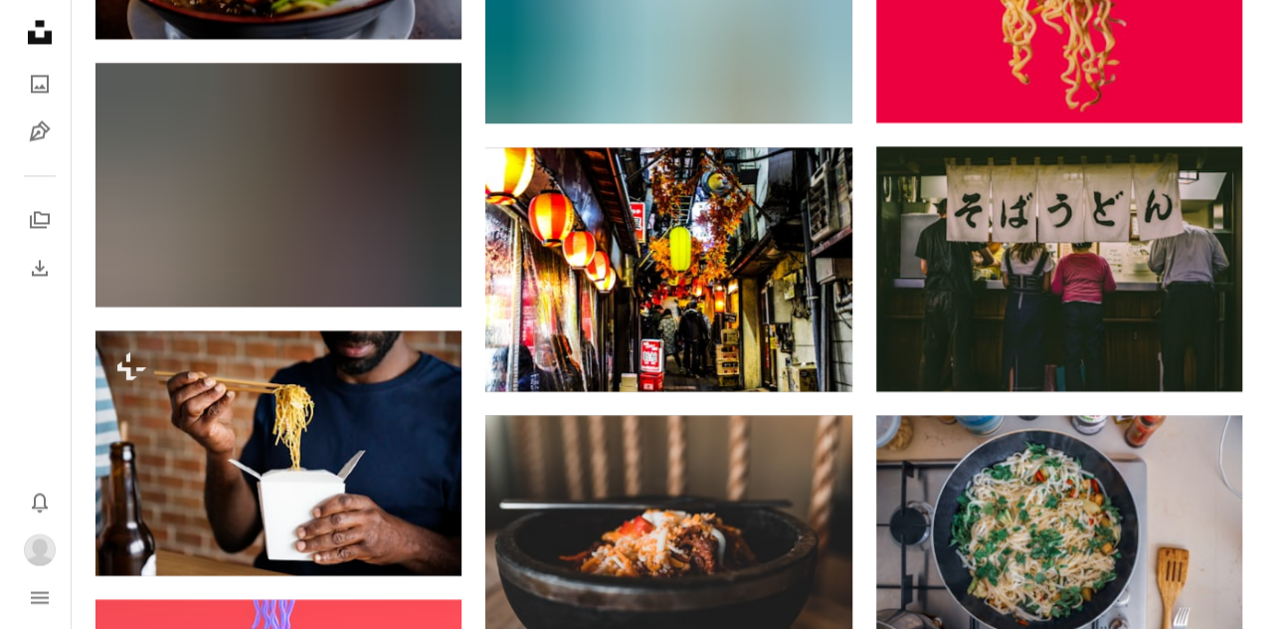
scroll to position [1718, 0]
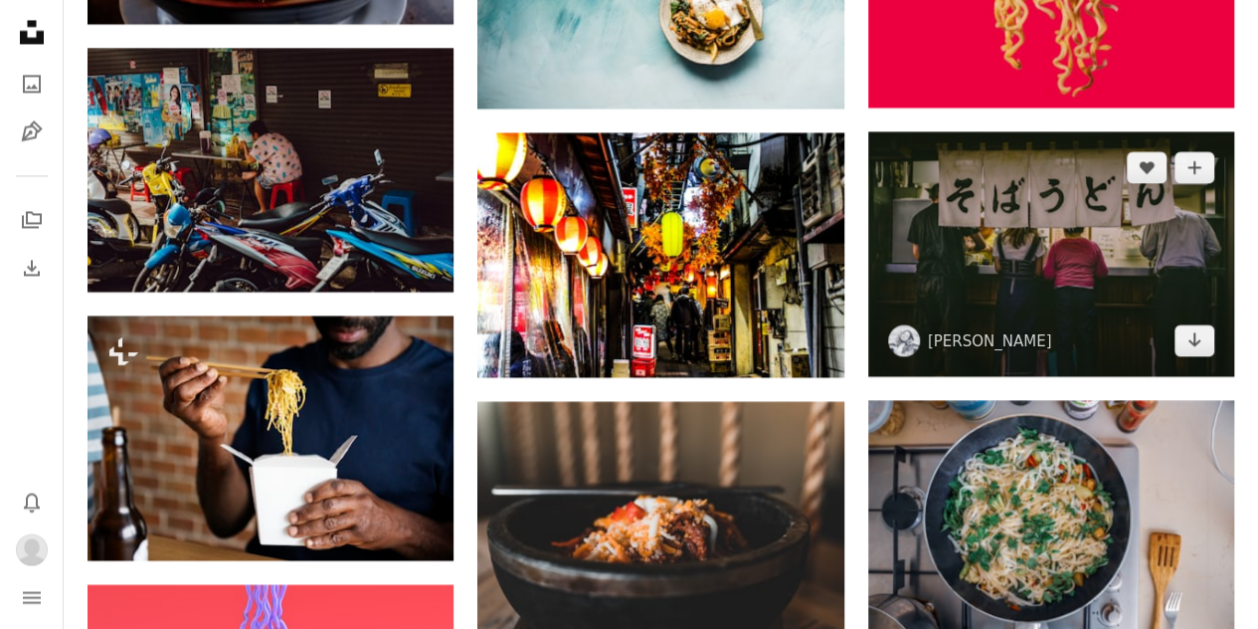
click at [1156, 285] on img at bounding box center [1051, 253] width 366 height 245
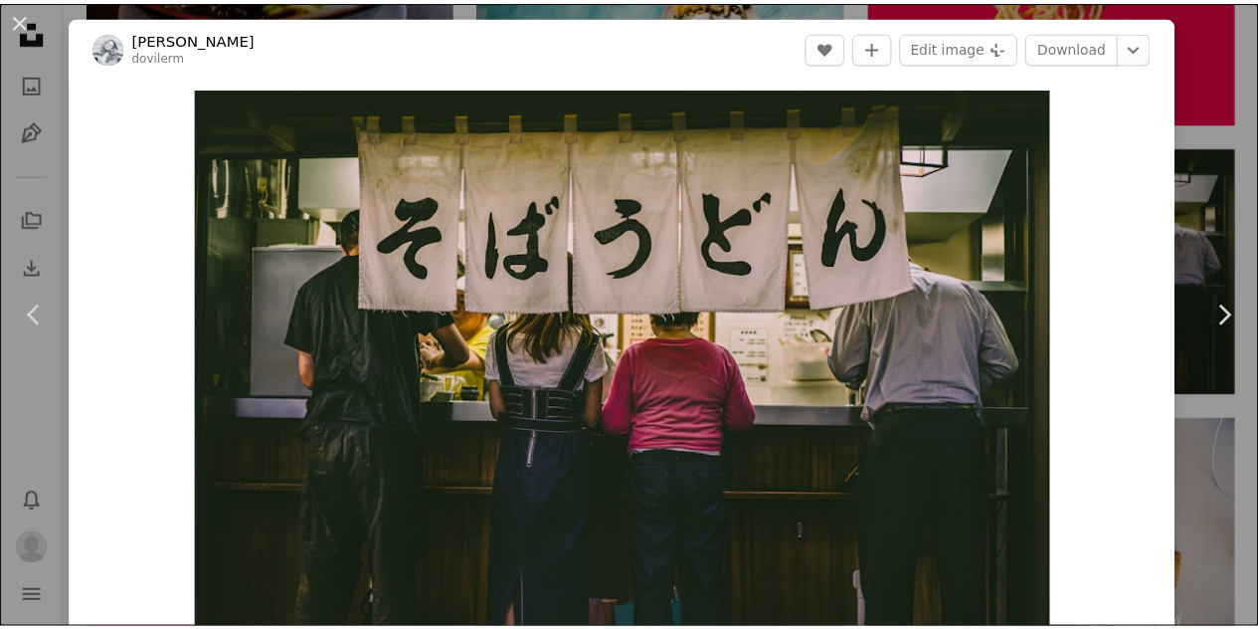
scroll to position [34, 0]
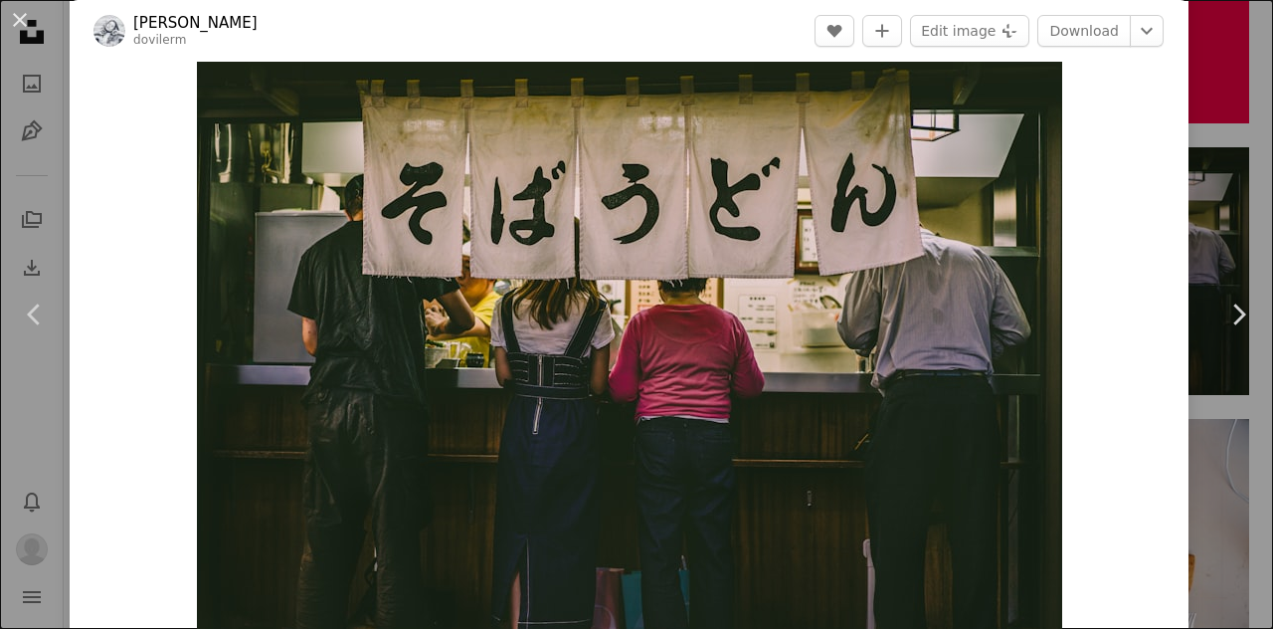
click at [26, 32] on button "An X shape" at bounding box center [20, 20] width 24 height 24
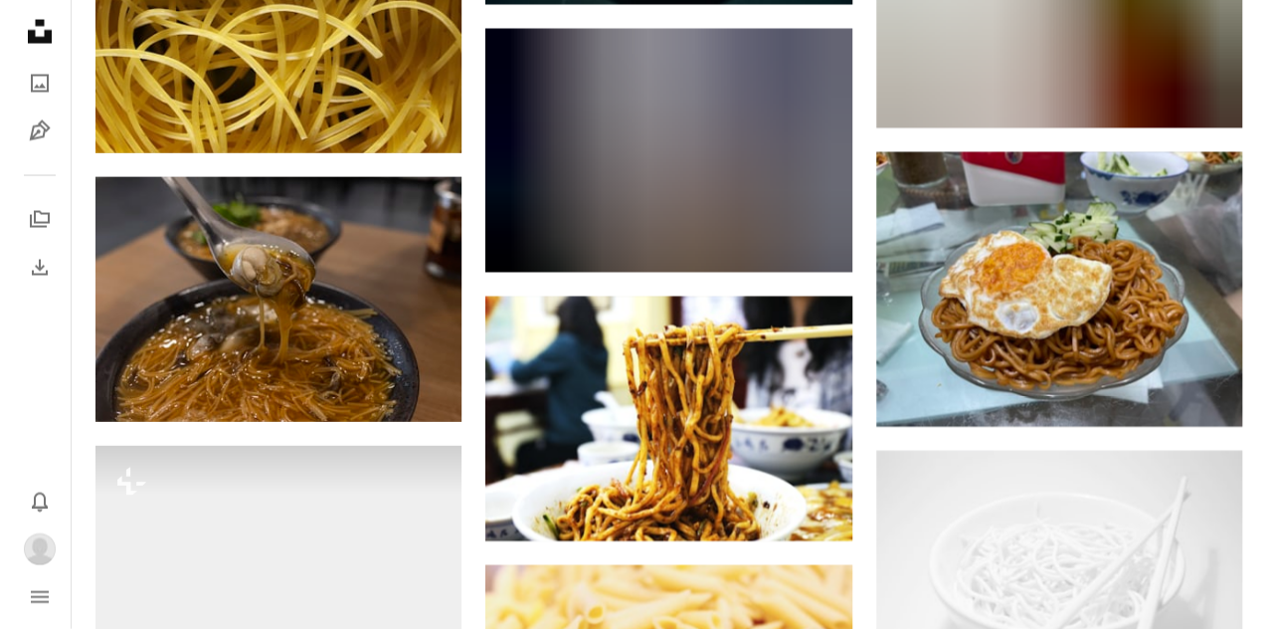
scroll to position [5895, 0]
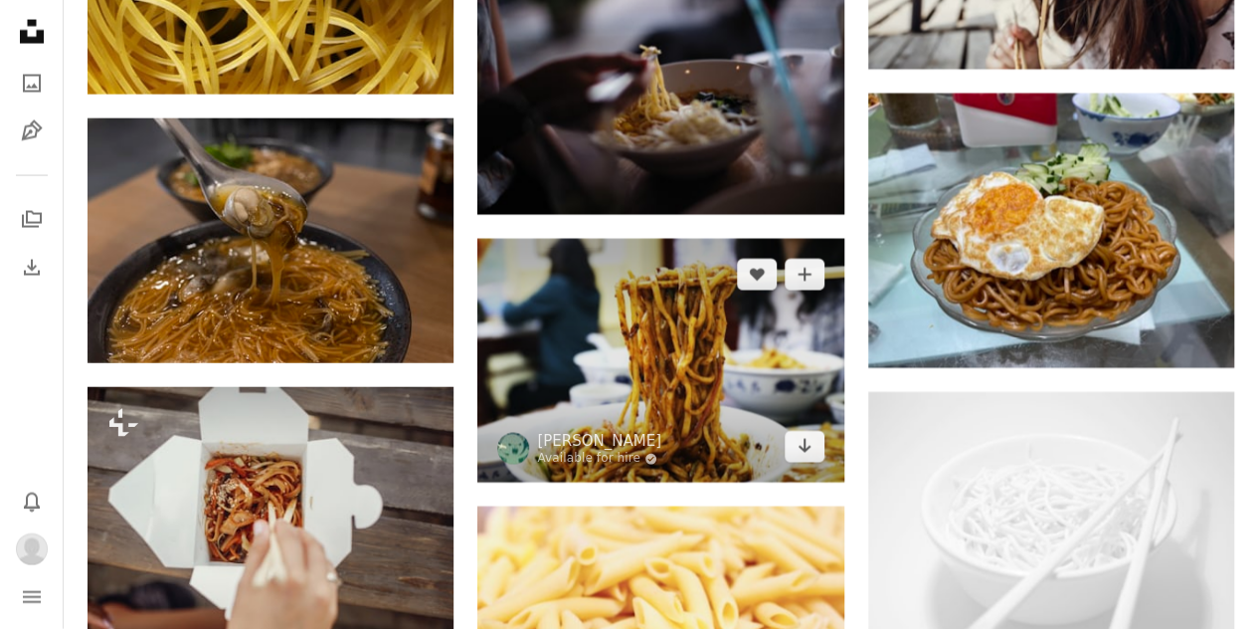
click at [679, 337] on img at bounding box center [660, 361] width 366 height 245
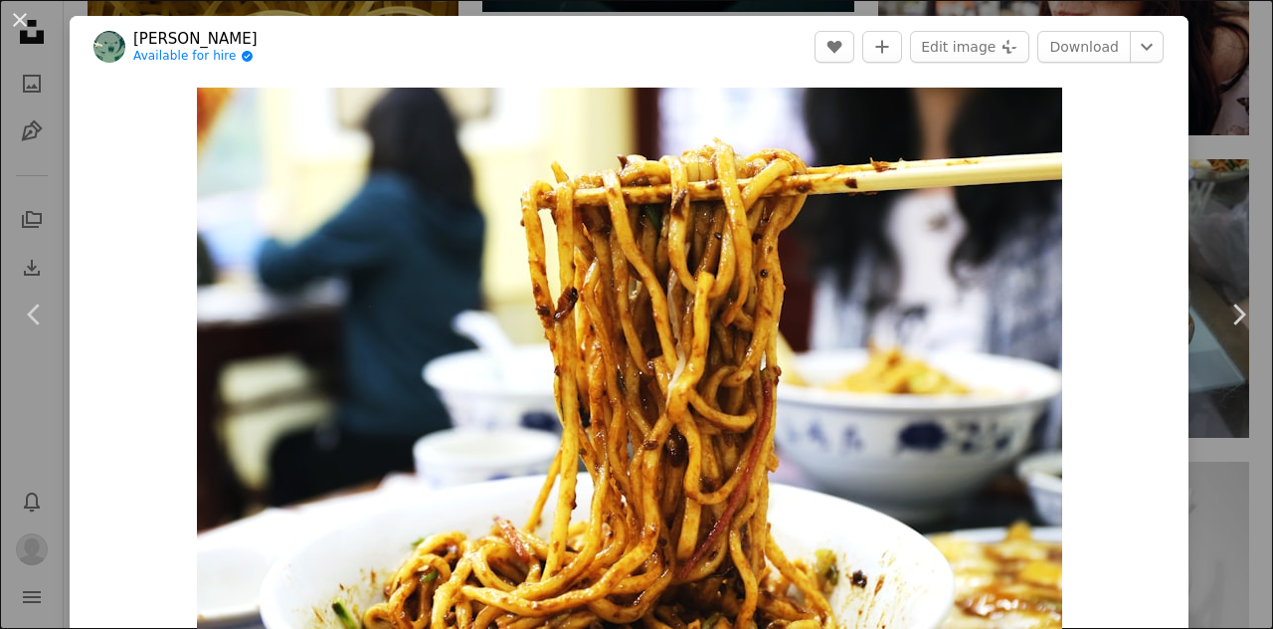
click at [17, 18] on button "An X shape" at bounding box center [20, 20] width 24 height 24
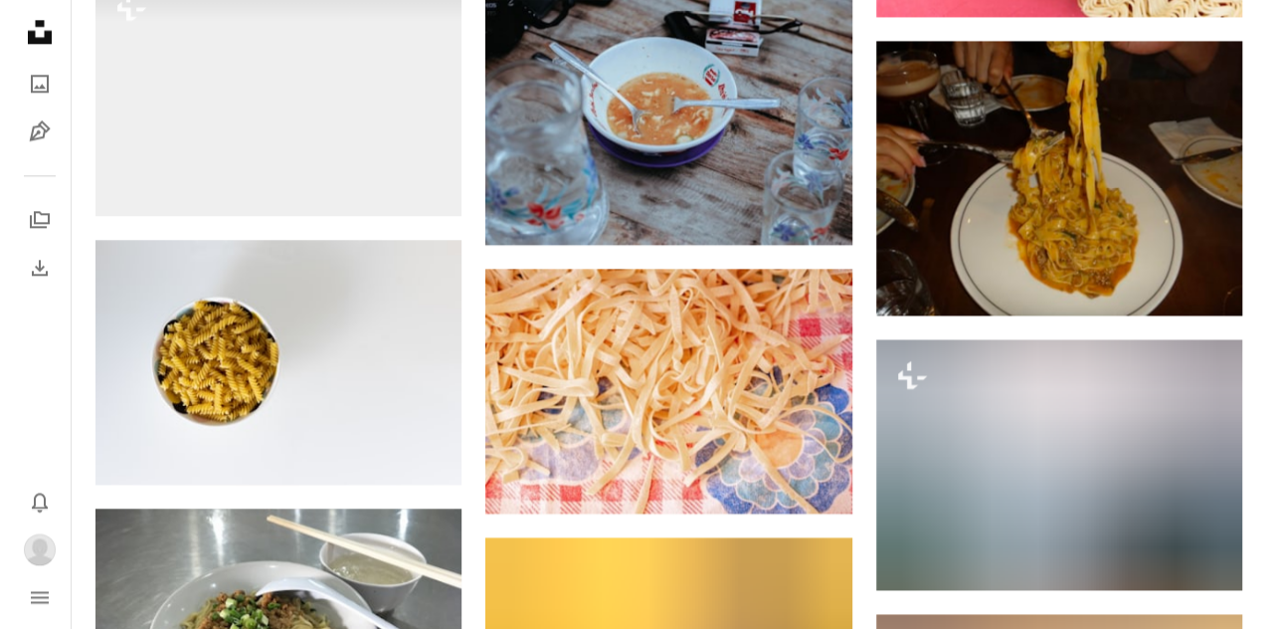
scroll to position [8810, 0]
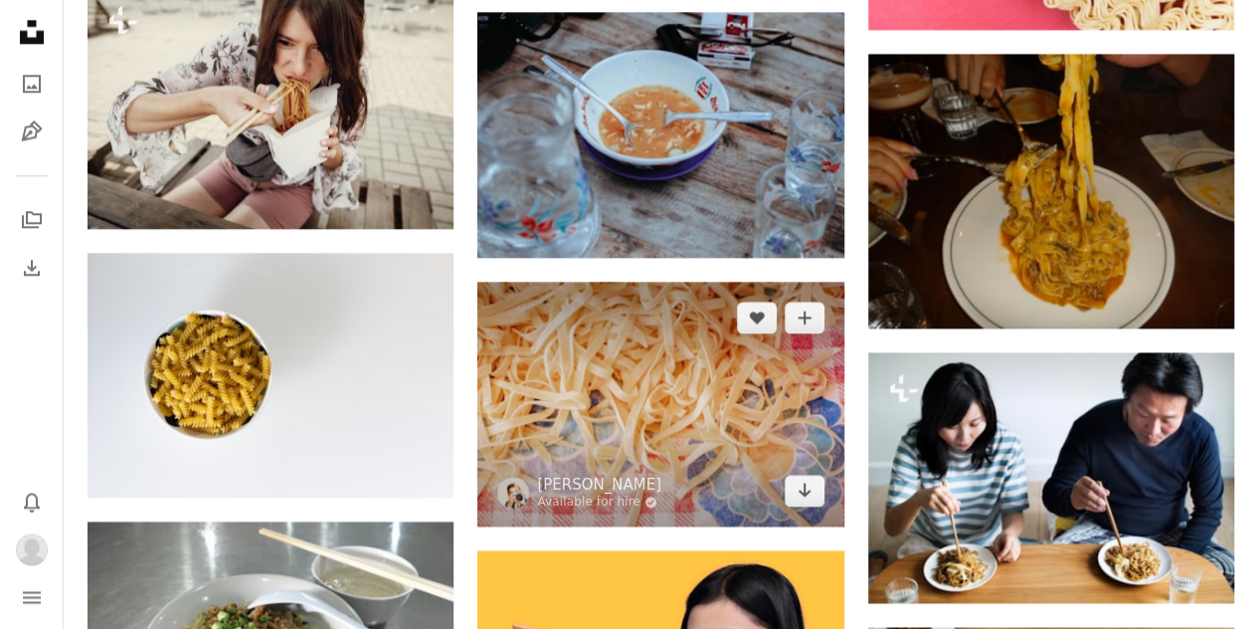
click at [678, 423] on img at bounding box center [660, 403] width 366 height 245
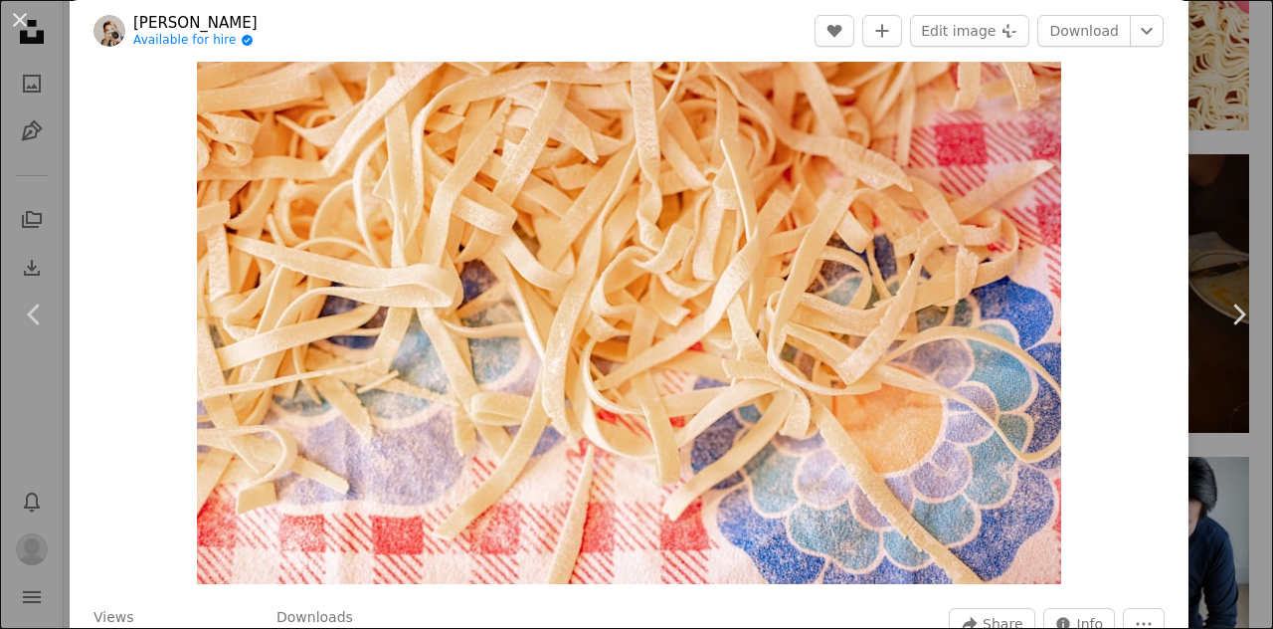
scroll to position [99, 0]
